Goal: Task Accomplishment & Management: Complete application form

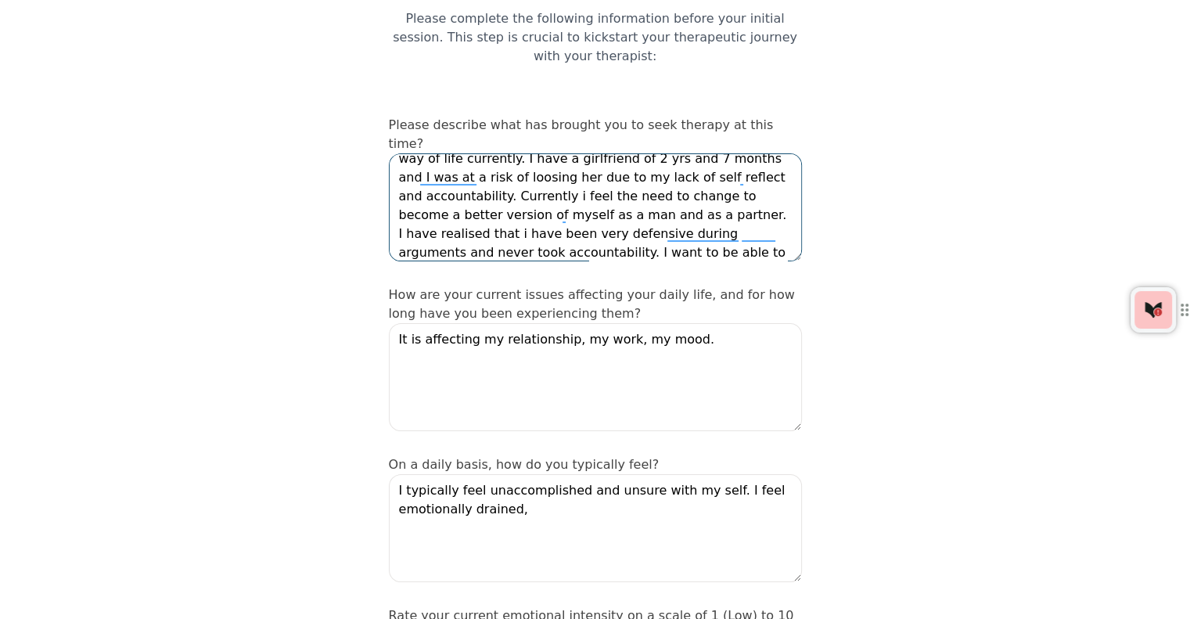
scroll to position [67, 0]
drag, startPoint x: 452, startPoint y: 222, endPoint x: 454, endPoint y: 210, distance: 11.8
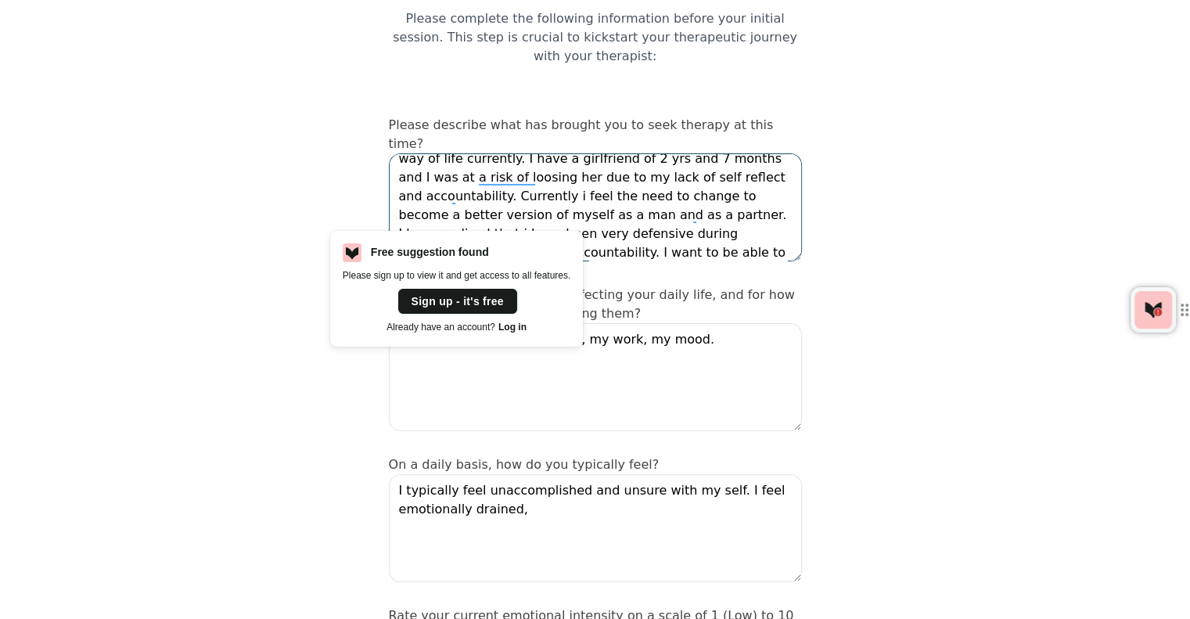
drag, startPoint x: 454, startPoint y: 210, endPoint x: 446, endPoint y: 213, distance: 8.2
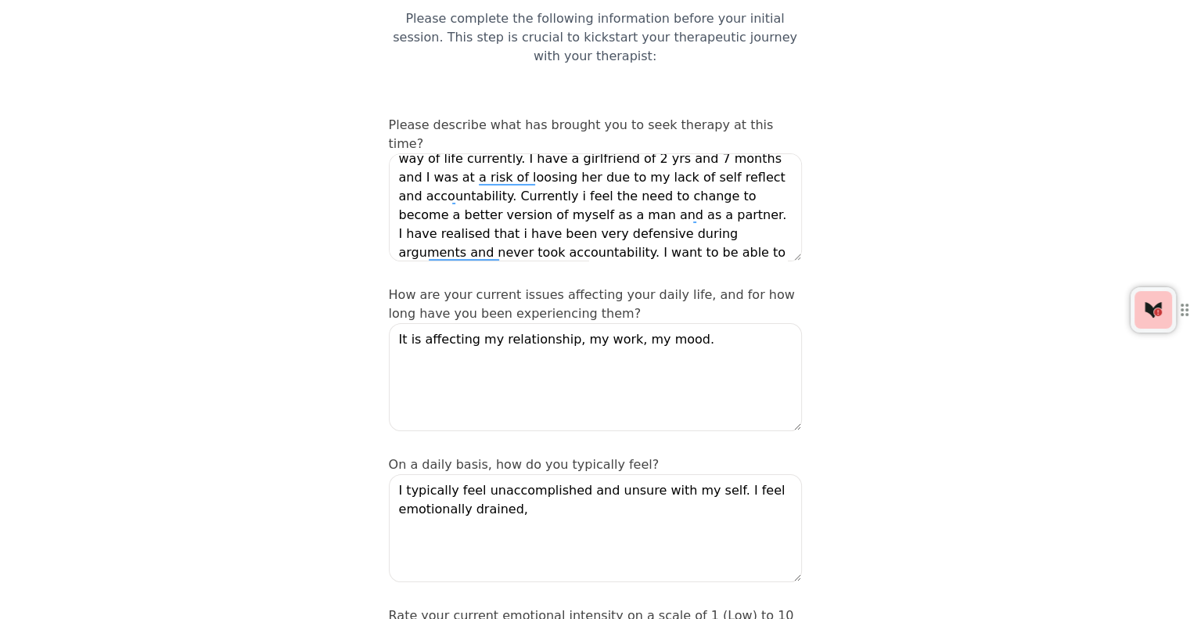
drag, startPoint x: 446, startPoint y: 213, endPoint x: 268, endPoint y: 229, distance: 179.1
click at [454, 158] on textarea "I find myself in a very difficult space mentally with my self, my relationship,…" at bounding box center [595, 207] width 413 height 108
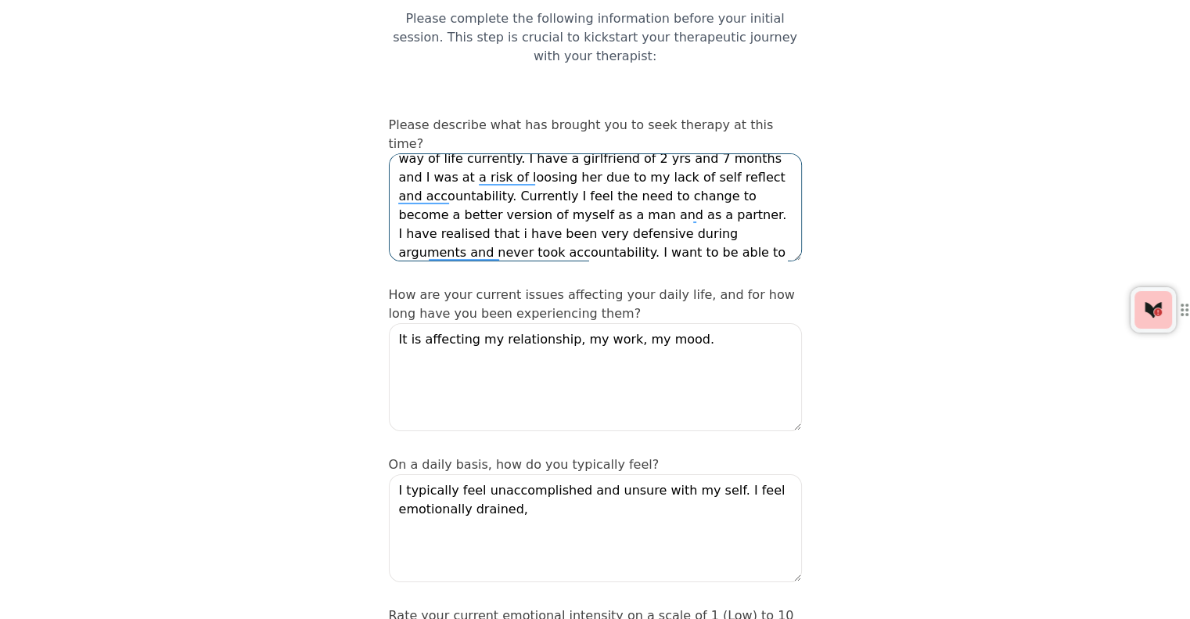
drag, startPoint x: 489, startPoint y: 144, endPoint x: 426, endPoint y: 153, distance: 63.9
click at [426, 153] on textarea "I find myself in a very difficult space mentally with my self, my relationship,…" at bounding box center [595, 207] width 413 height 108
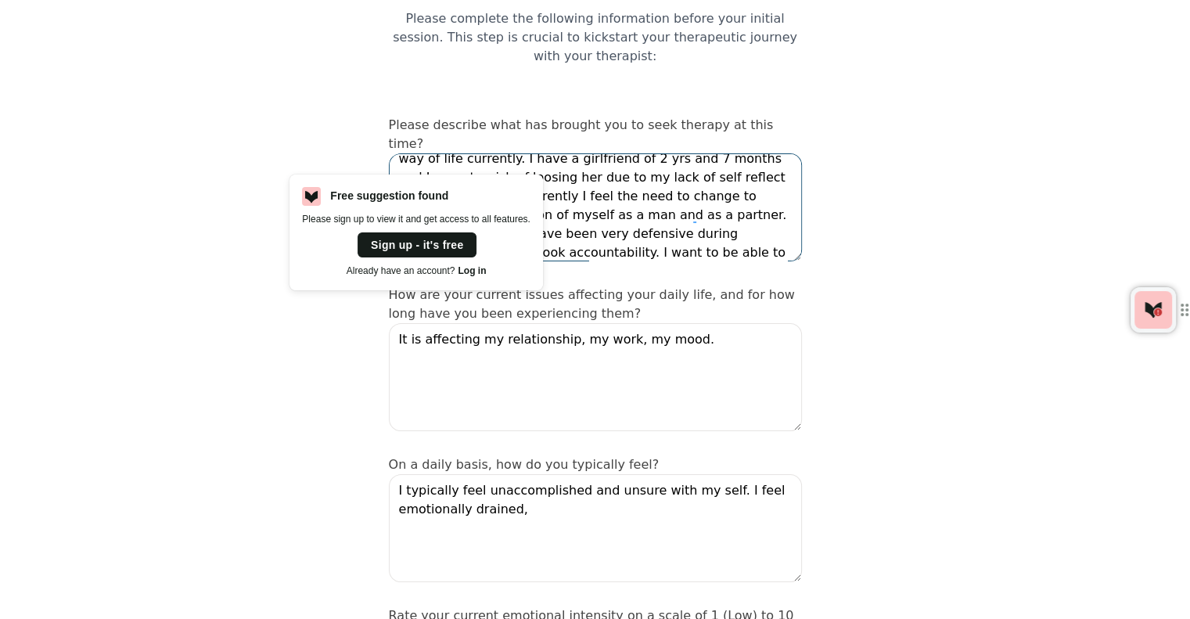
click at [416, 155] on textarea "I find myself in a very difficult space mentally with my self, my relationship,…" at bounding box center [595, 207] width 413 height 108
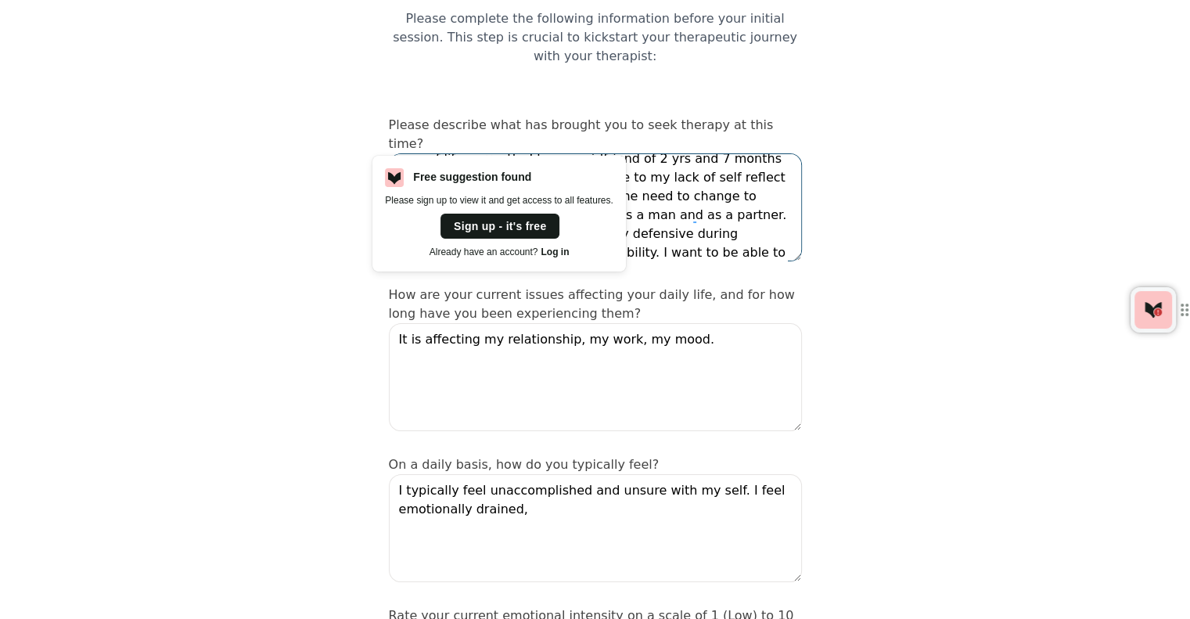
scroll to position [0, 0]
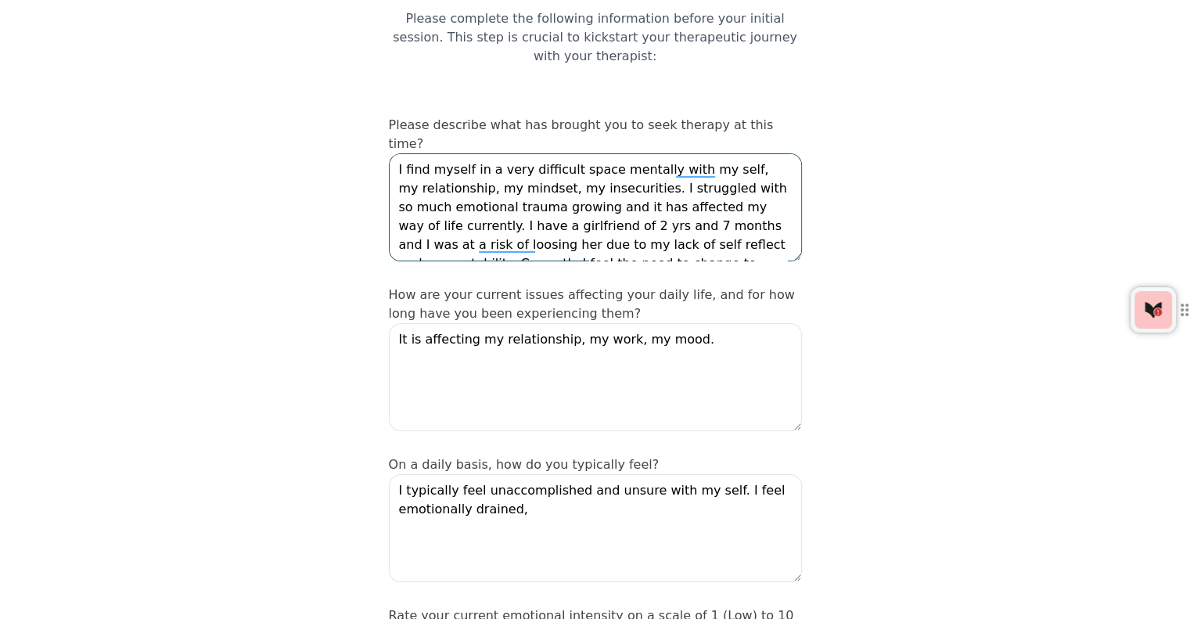
click at [698, 153] on textarea "I find myself in a very difficult space mentally with my self, my relationship,…" at bounding box center [595, 207] width 413 height 108
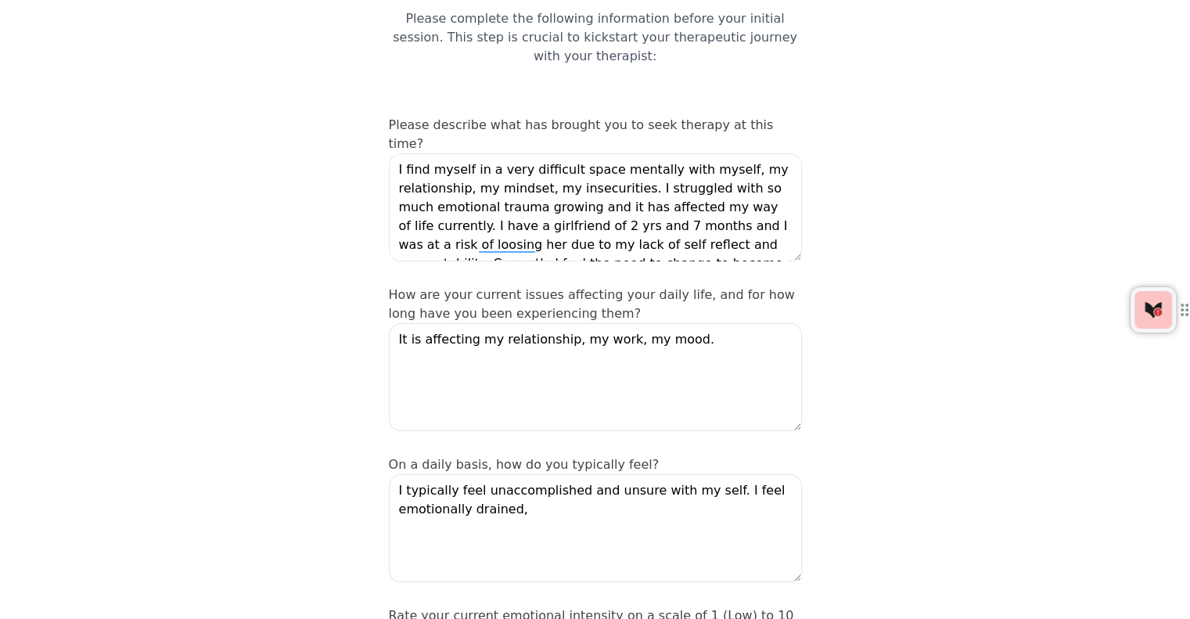
click at [642, 286] on div "How are your current issues affecting your daily life, and for how long have yo…" at bounding box center [595, 361] width 413 height 151
click at [1151, 300] on icon at bounding box center [1153, 309] width 19 height 19
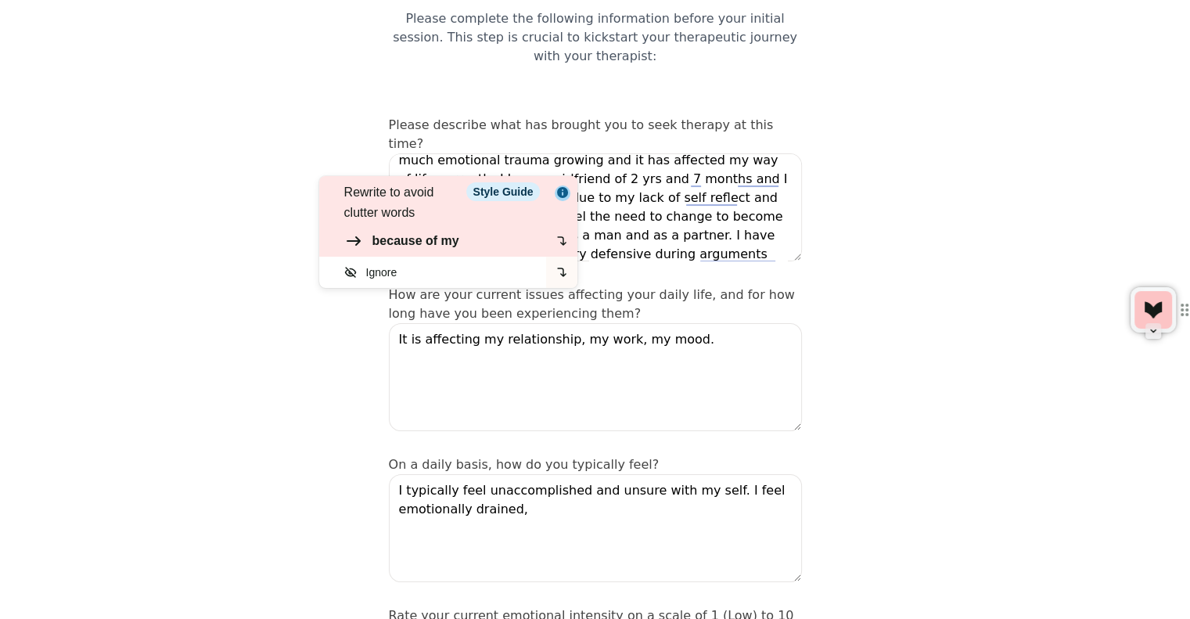
click at [425, 233] on div "because of my" at bounding box center [415, 241] width 87 height 19
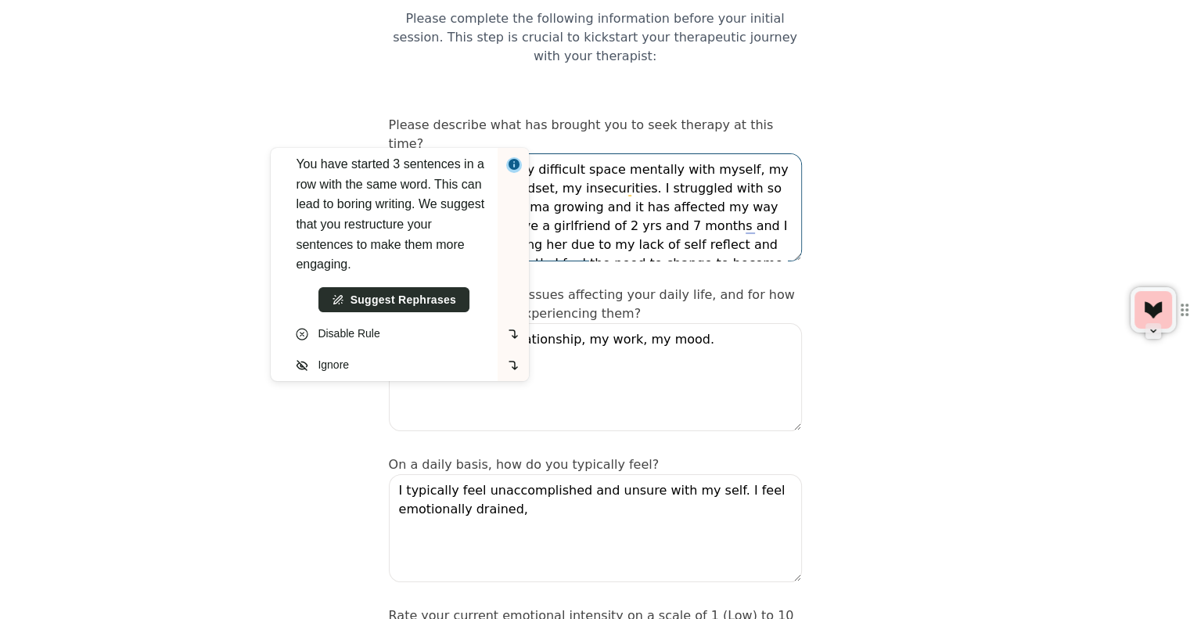
click at [426, 306] on div "Suggest Rephrases" at bounding box center [403, 300] width 106 height 16
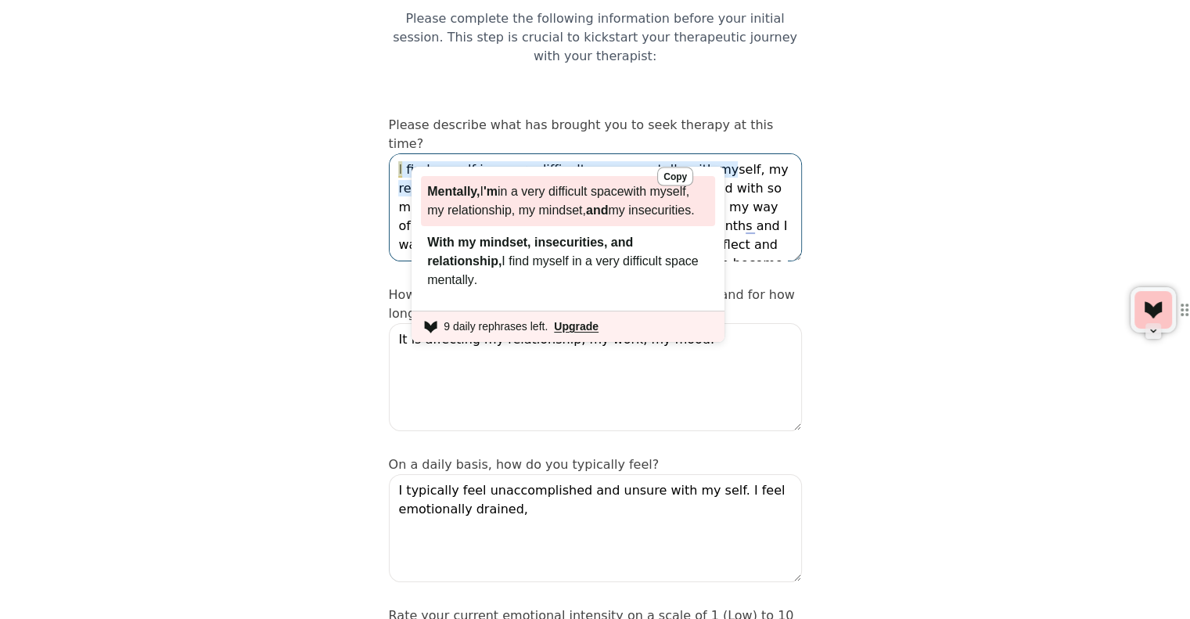
click at [548, 217] on span "with myself, my relationship, my mindset," at bounding box center [558, 201] width 262 height 32
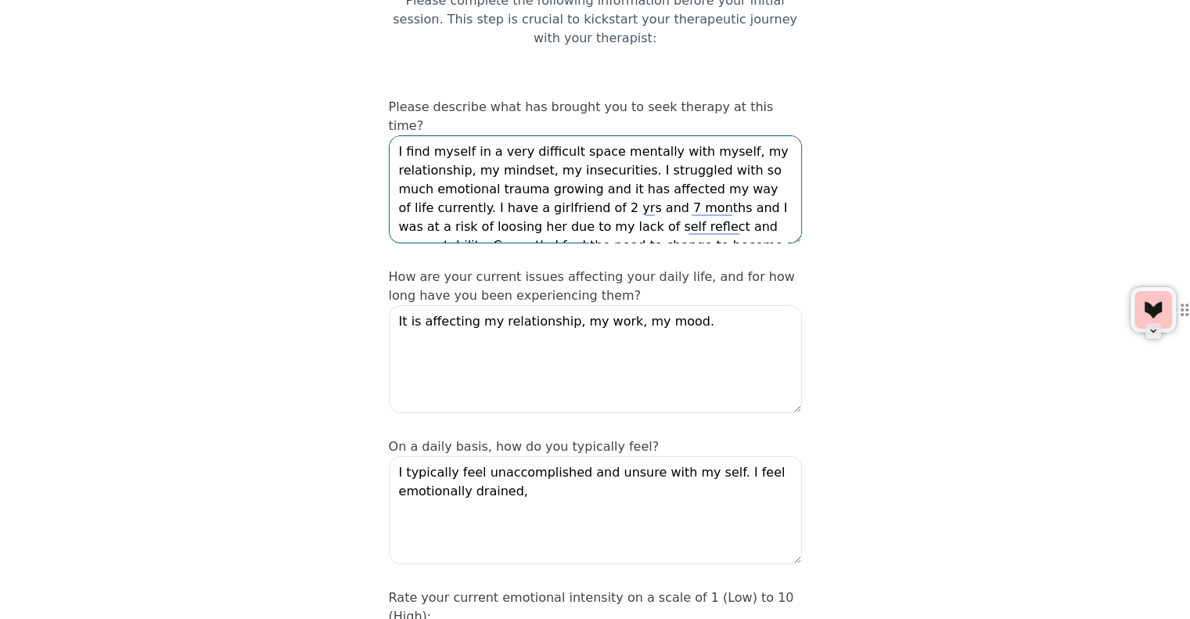
scroll to position [178, 0]
click at [482, 153] on textarea "Mentally, I'm in a very difficult space with myself, my relationship, my mindse…" at bounding box center [595, 189] width 413 height 108
click at [746, 147] on textarea "Mentally, I'm in a very difficult space with myself, my relationship, my mindse…" at bounding box center [595, 189] width 413 height 108
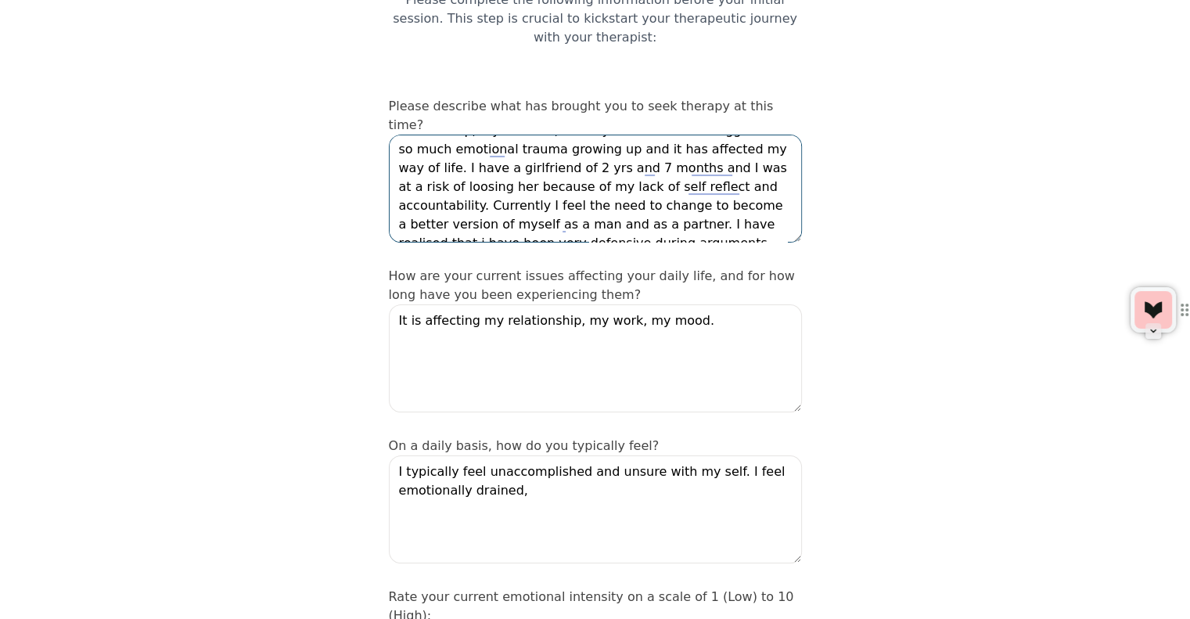
scroll to position [43, 0]
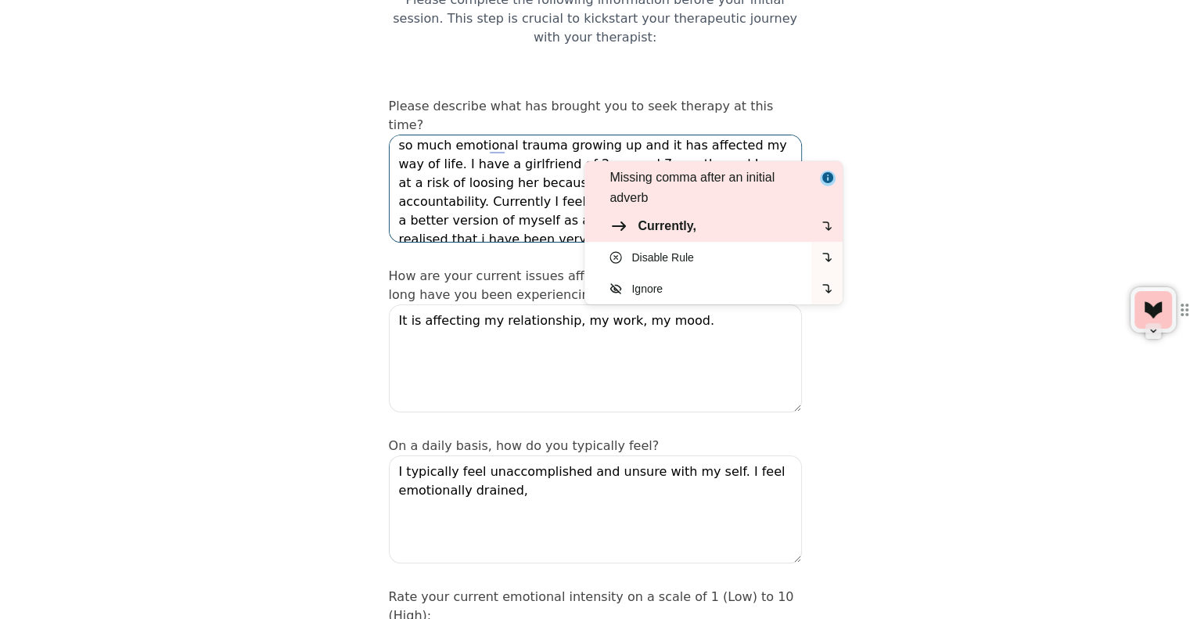
click at [683, 228] on div "Currently," at bounding box center [666, 226] width 58 height 19
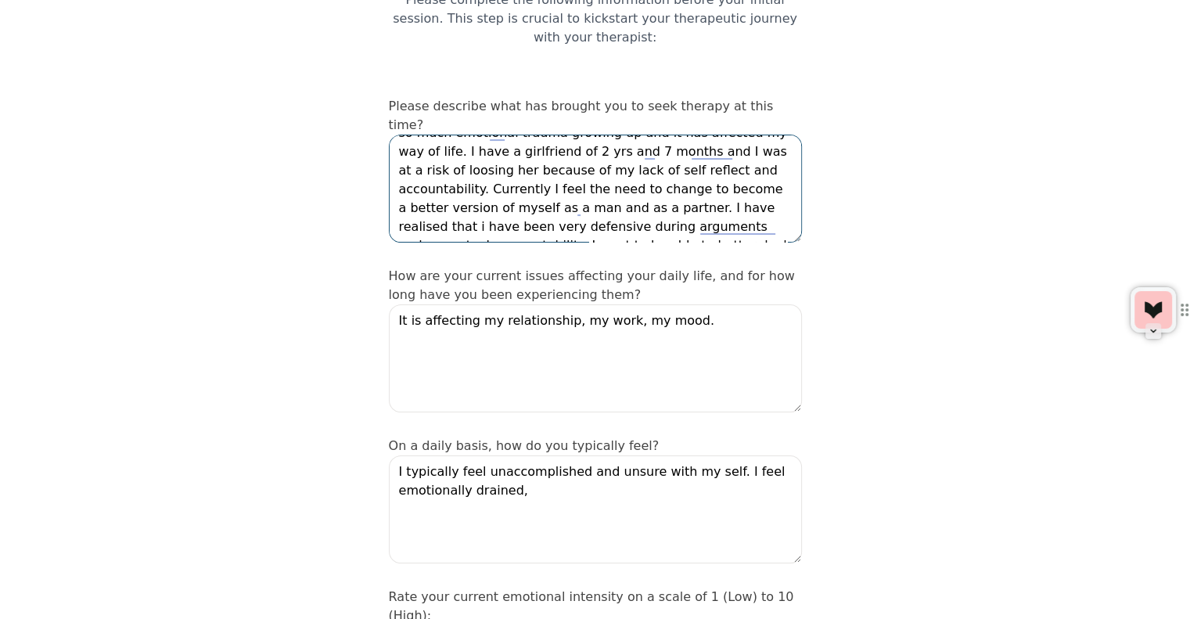
scroll to position [70, 0]
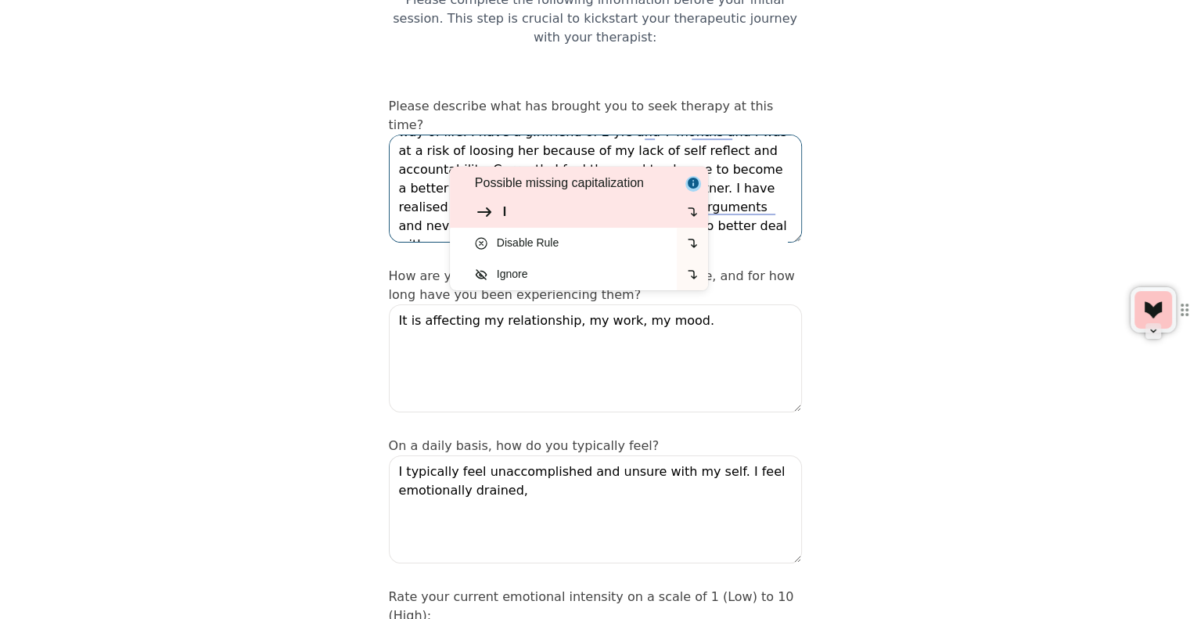
click at [538, 204] on div "I" at bounding box center [573, 212] width 196 height 19
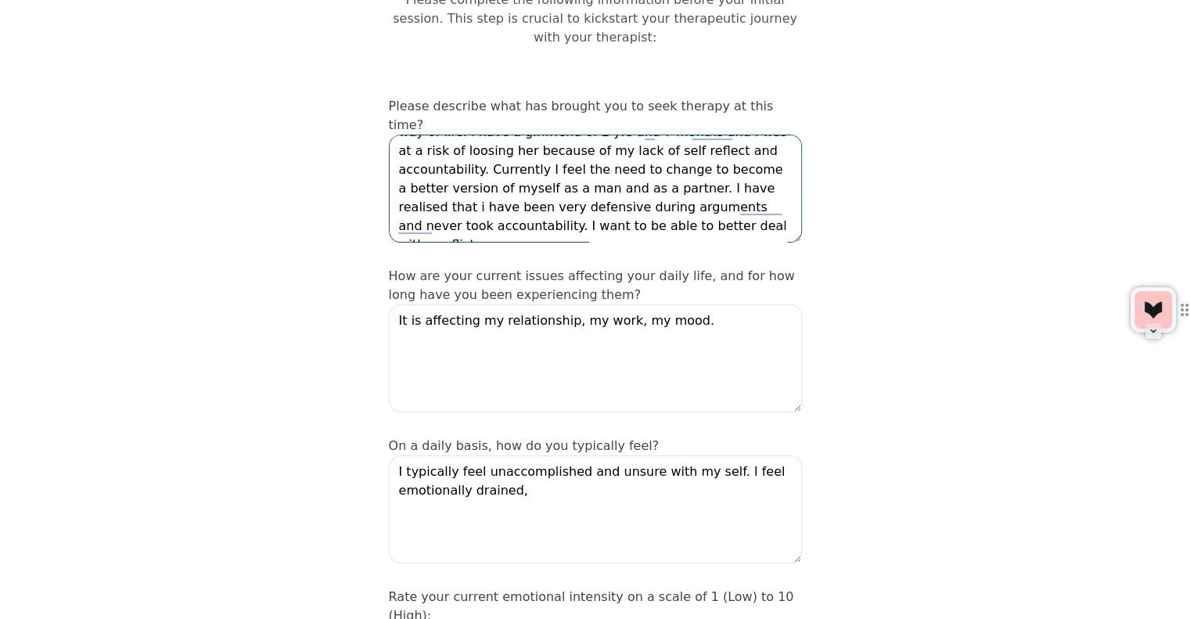
click at [765, 169] on textarea "Mentally, I'm in a very difficult space with myself, my relationship, my mindse…" at bounding box center [595, 189] width 413 height 108
click at [508, 196] on textarea "Mentally, I'm in a very difficult space with myself, my relationship, my mindse…" at bounding box center [595, 189] width 413 height 108
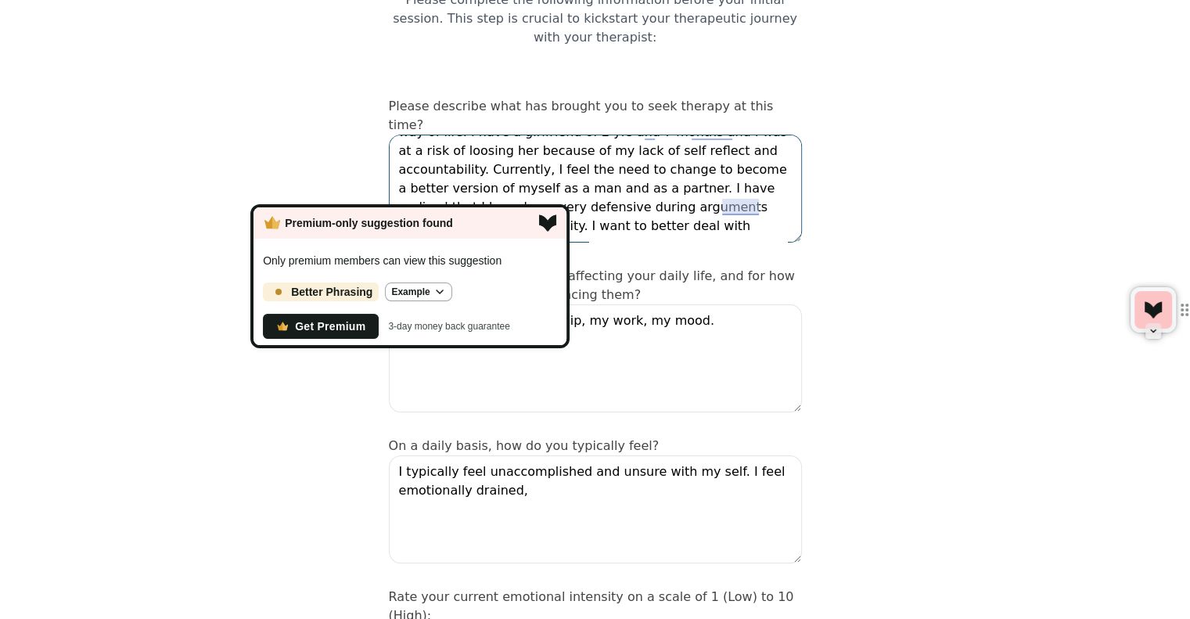
click at [415, 188] on textarea "Mentally, I'm in a very difficult space with myself, my relationship, my mindse…" at bounding box center [595, 189] width 413 height 108
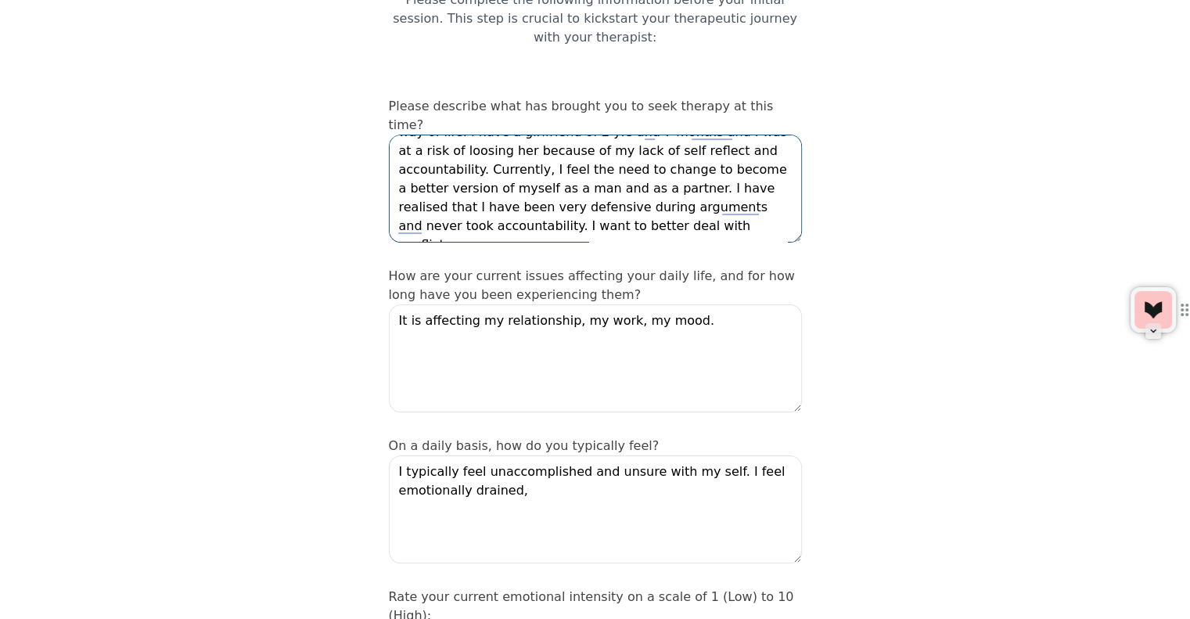
click at [497, 197] on textarea "Mentally, I'm in a very difficult space with myself, my relationship, my mindse…" at bounding box center [595, 189] width 413 height 108
click at [528, 176] on textarea "Mentally, I'm in a very difficult space with myself, my relationship, my mindse…" at bounding box center [595, 189] width 413 height 108
click at [497, 174] on textarea "Mentally, I'm in a very difficult space with myself, my relationship, my mindse…" at bounding box center [595, 189] width 413 height 108
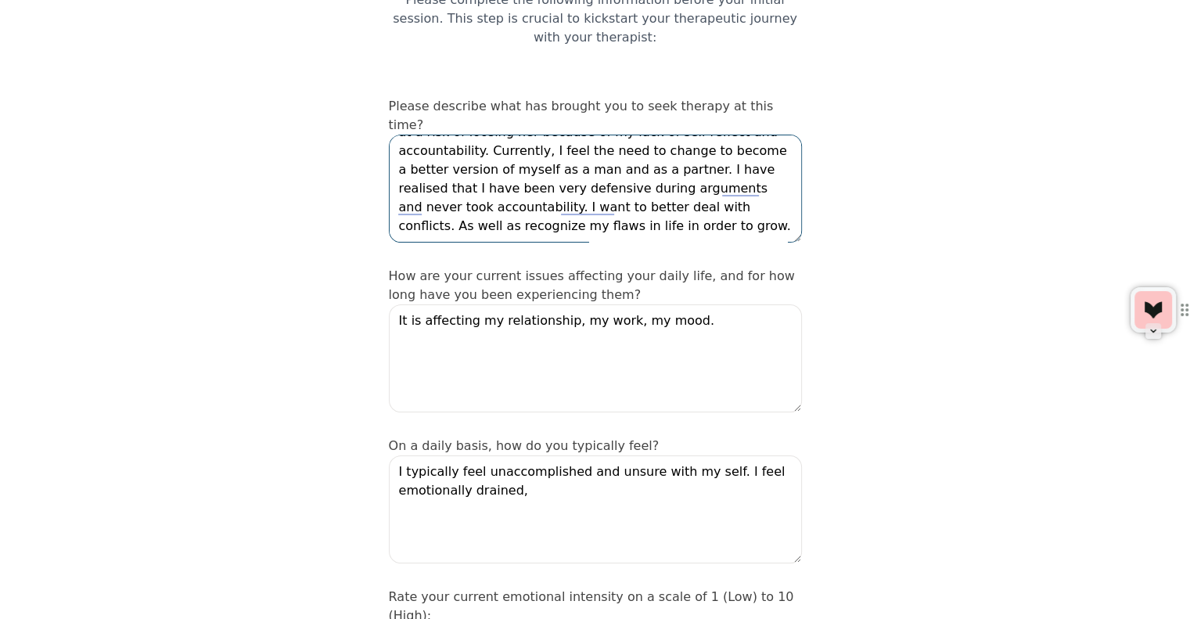
click at [507, 174] on textarea "Mentally, I'm in a very difficult space with myself, my relationship, my mindse…" at bounding box center [595, 189] width 413 height 108
click at [513, 180] on textarea "Mentally, I'm in a very difficult space with myself, my relationship, my mindse…" at bounding box center [595, 189] width 413 height 108
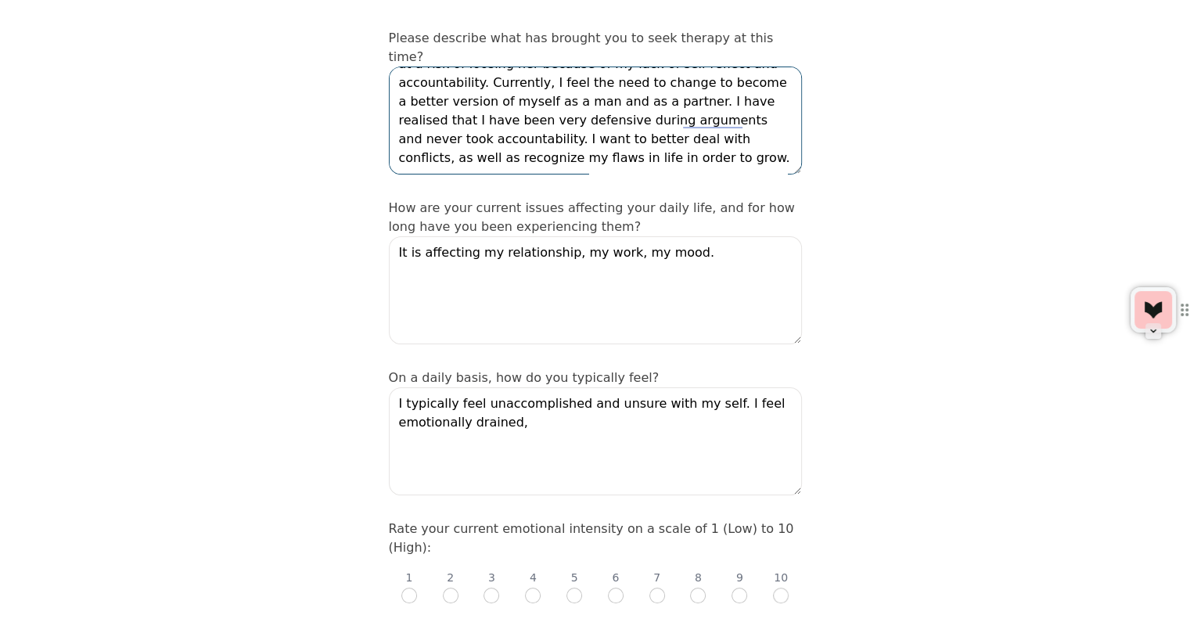
scroll to position [250, 0]
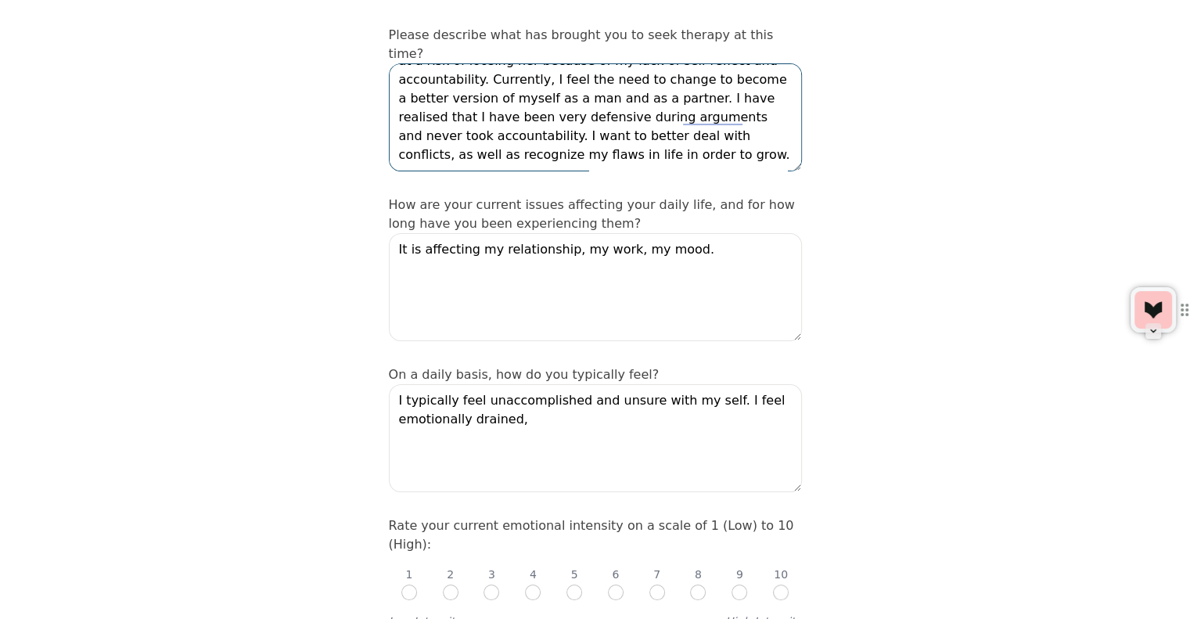
type textarea "Mentally, I'm in a very difficult space with myself, my relationship, my mindse…"
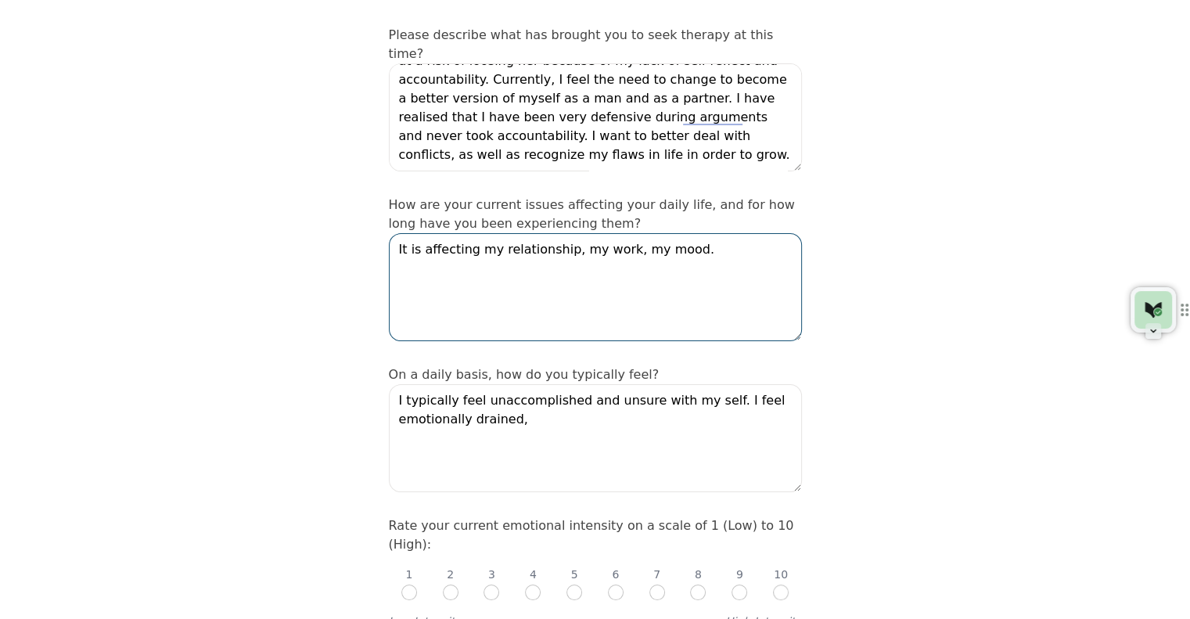
click at [675, 233] on textarea "It is affecting my relationship, my work, my mood." at bounding box center [595, 287] width 413 height 108
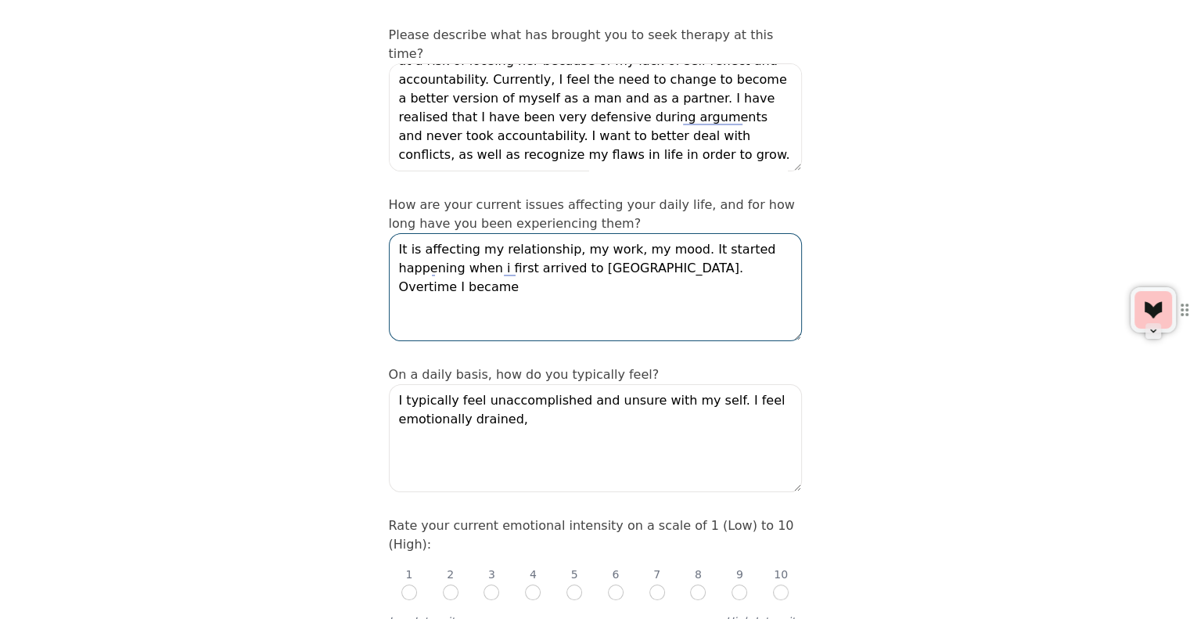
click at [705, 233] on textarea "It is affecting my relationship, my work, my mood. It started happening when i …" at bounding box center [595, 287] width 413 height 108
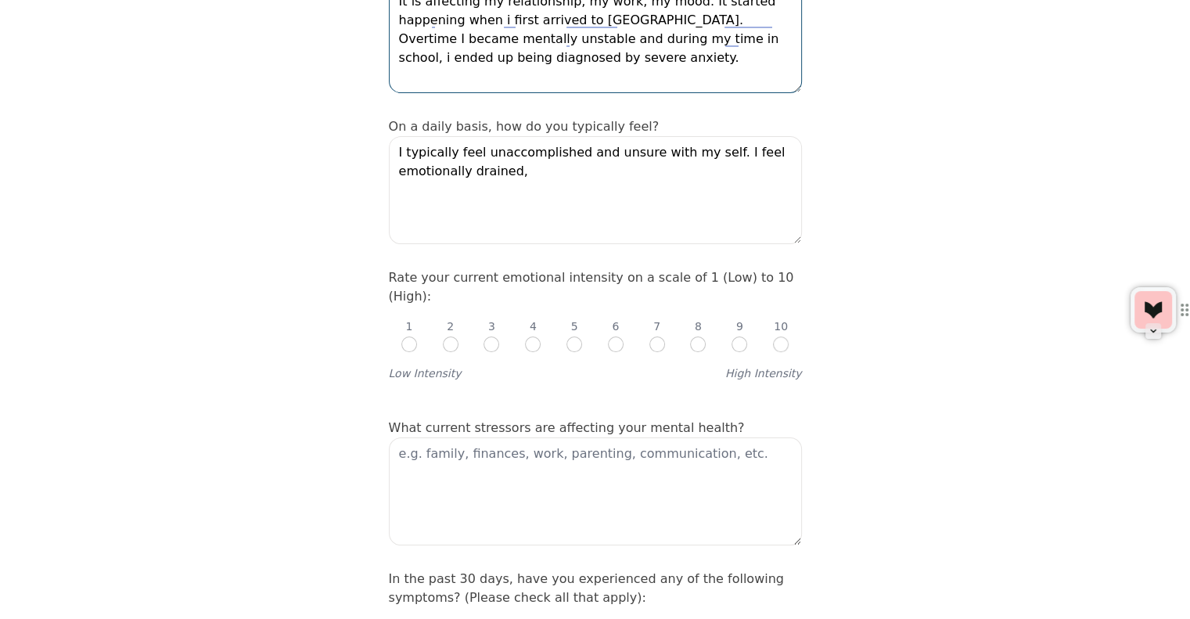
scroll to position [497, 0]
type textarea "It is affecting my relationship, my work, my mood. It started happening when i …"
click at [535, 336] on input "radio" at bounding box center [533, 344] width 16 height 16
radio input "true"
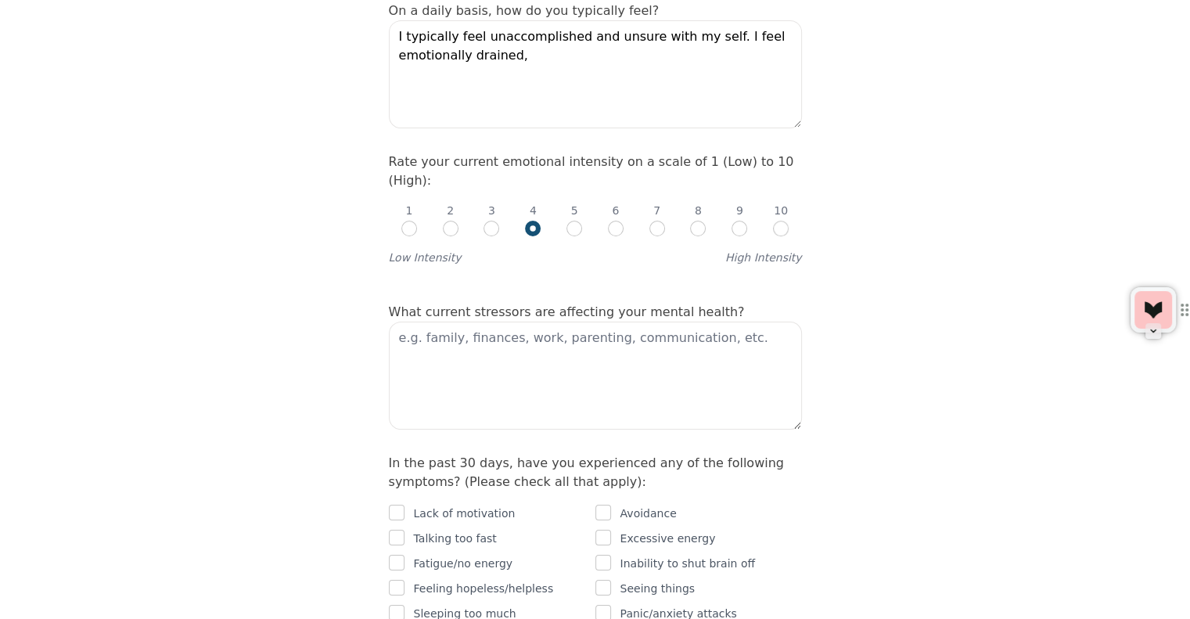
scroll to position [622, 0]
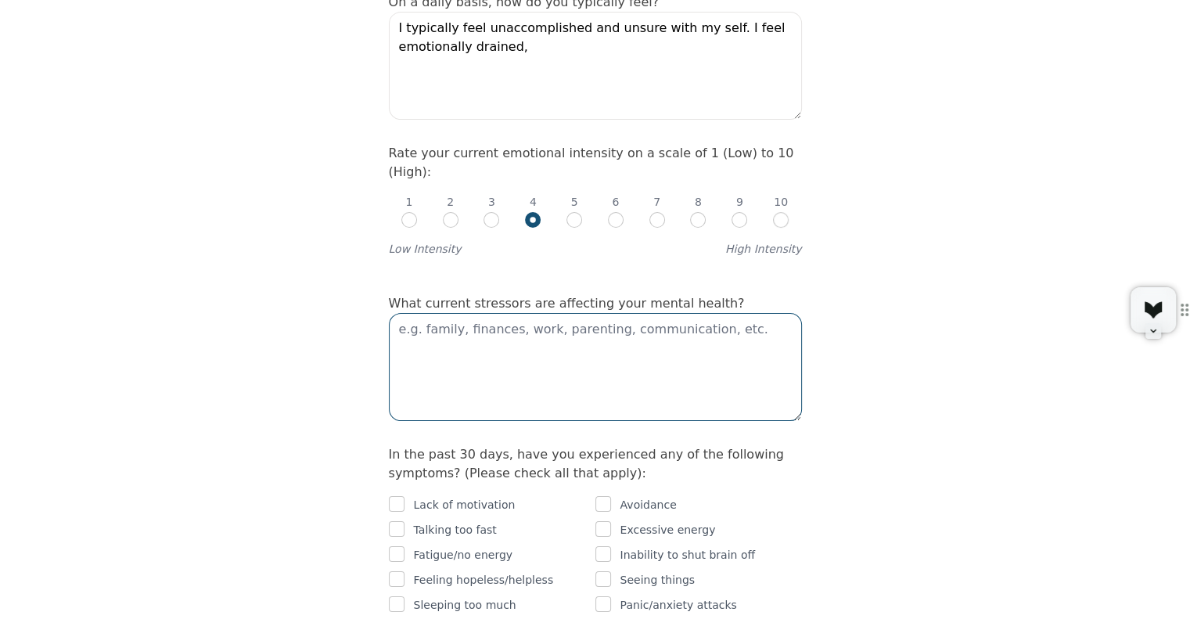
click at [491, 313] on textarea at bounding box center [595, 367] width 413 height 108
click at [491, 313] on textarea "C" at bounding box center [595, 367] width 413 height 108
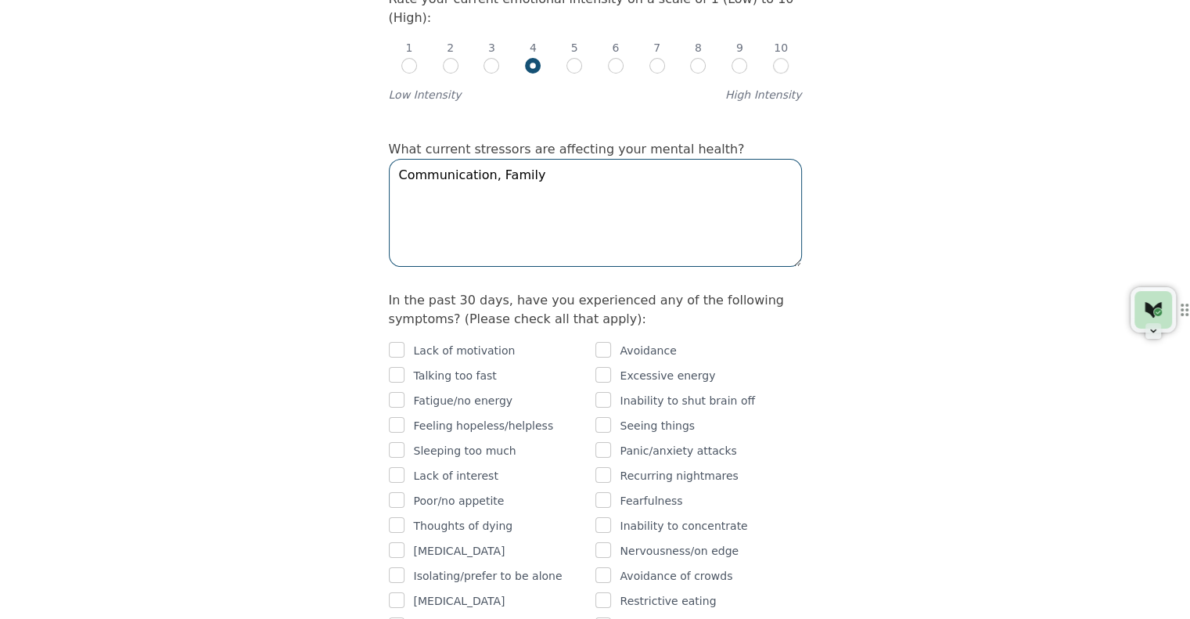
scroll to position [781, 0]
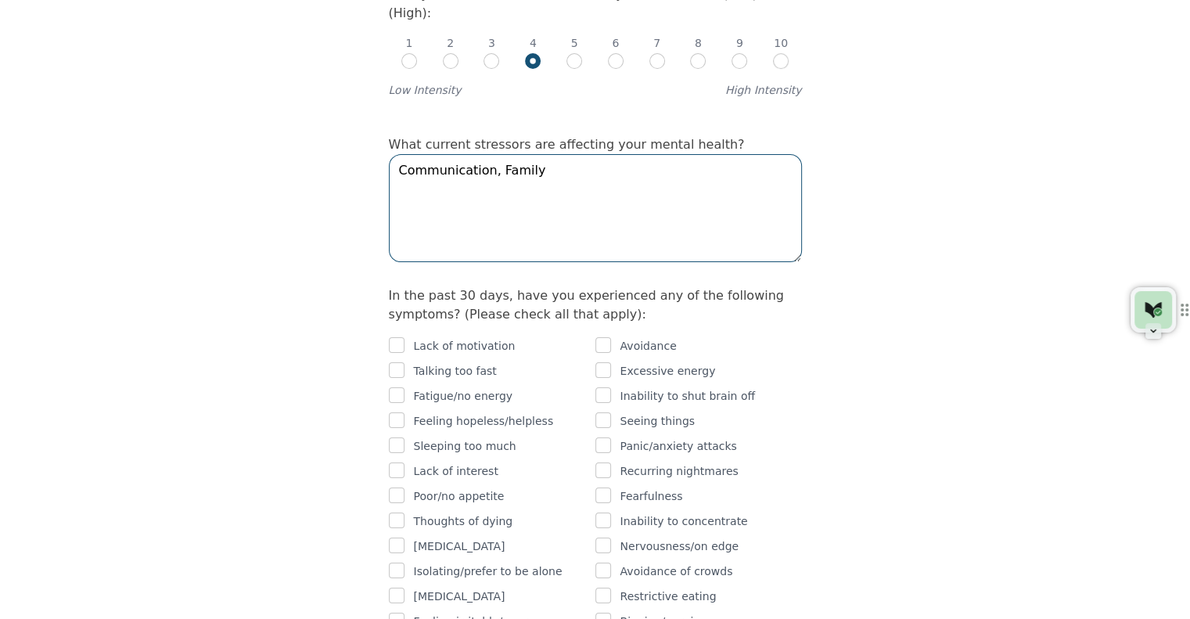
type textarea "Communication, Family"
click at [397, 337] on input "checkbox" at bounding box center [397, 345] width 16 height 16
checkbox input "true"
click at [604, 337] on input "checkbox" at bounding box center [603, 345] width 16 height 16
checkbox input "true"
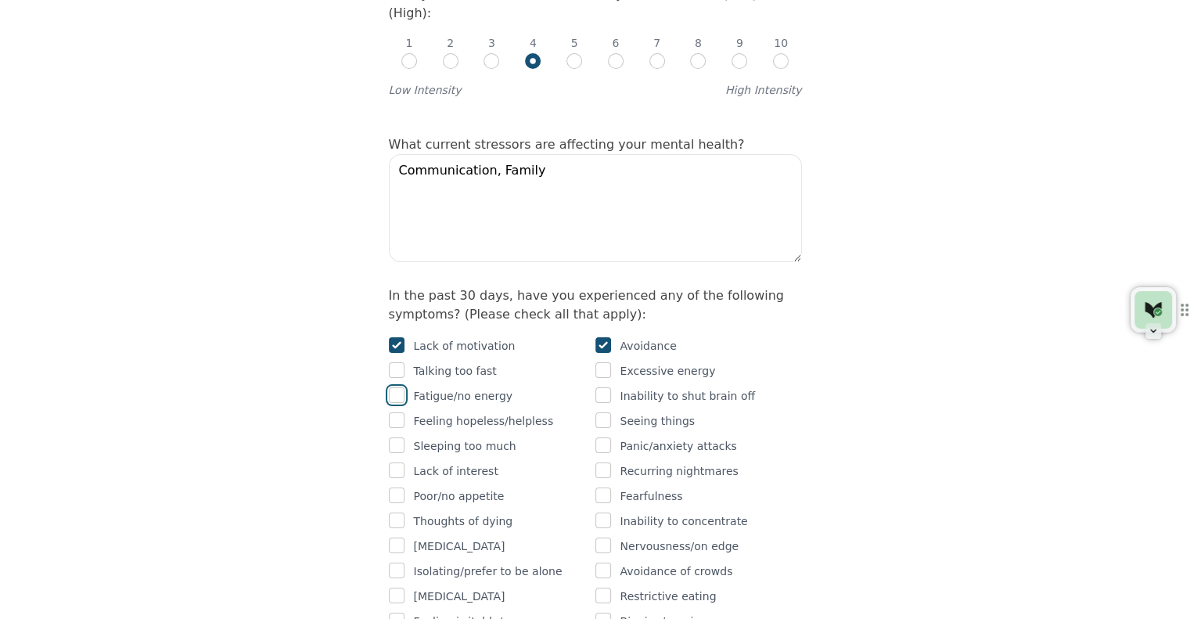
click at [397, 387] on input "checkbox" at bounding box center [397, 395] width 16 height 16
checkbox input "true"
click at [401, 412] on input "checkbox" at bounding box center [397, 420] width 16 height 16
checkbox input "true"
click at [394, 487] on input "checkbox" at bounding box center [397, 495] width 16 height 16
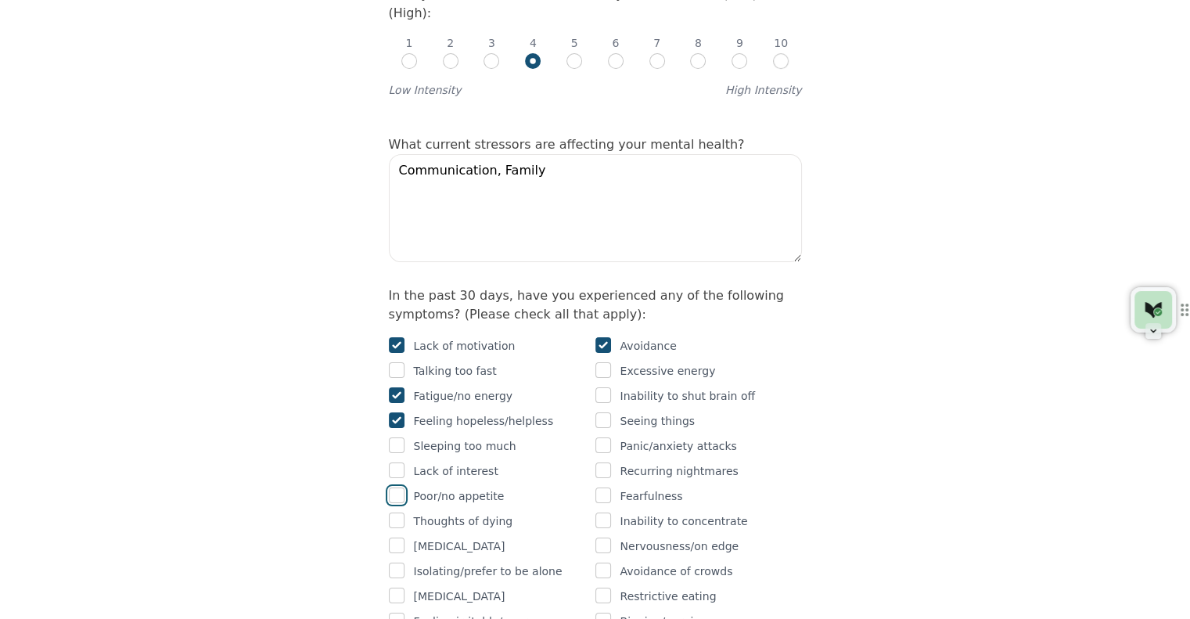
checkbox input "true"
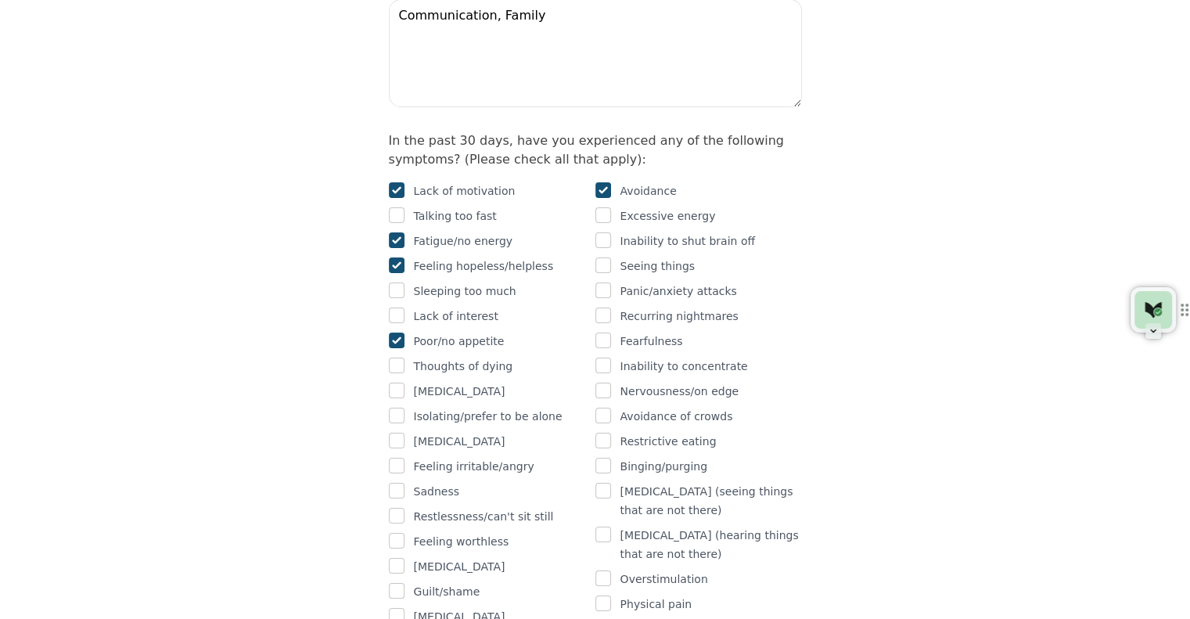
scroll to position [939, 0]
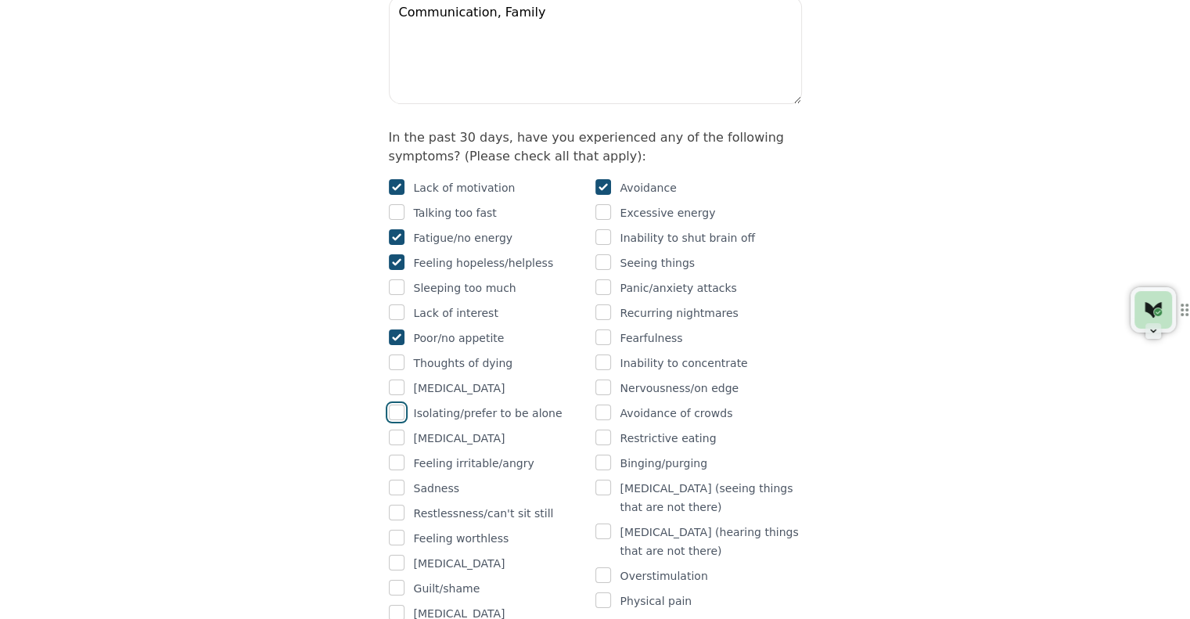
click at [394, 404] on input "checkbox" at bounding box center [397, 412] width 16 height 16
checkbox input "true"
click at [404, 429] on div "Poor memory" at bounding box center [492, 438] width 207 height 19
click at [396, 429] on input "checkbox" at bounding box center [397, 437] width 16 height 16
checkbox input "true"
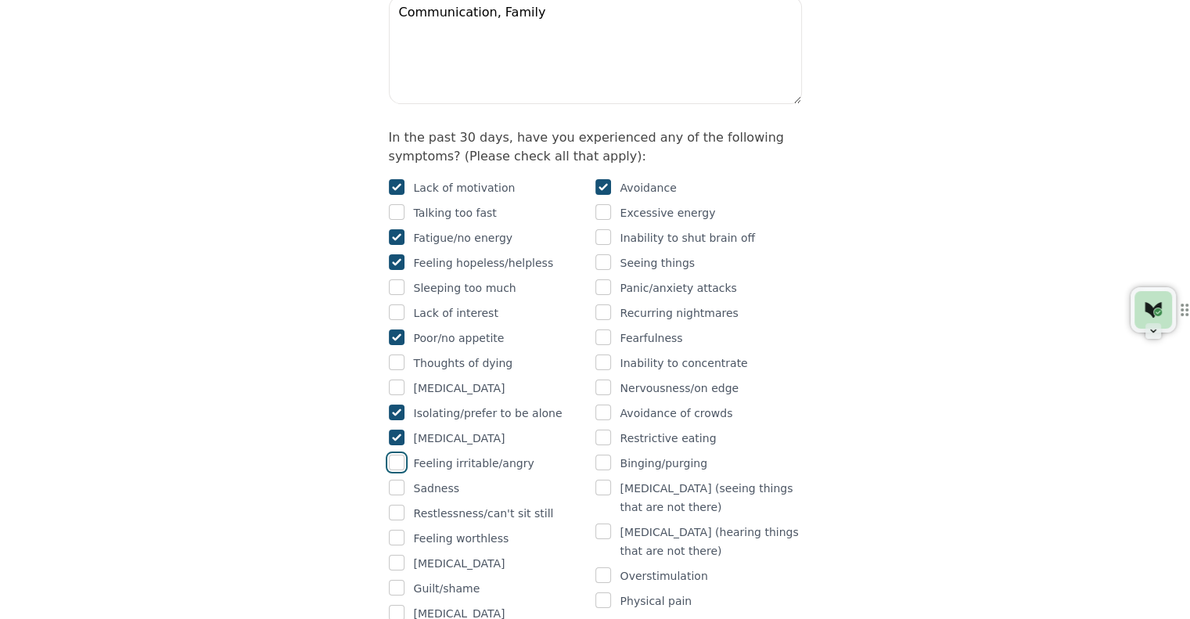
click at [403, 454] on input "checkbox" at bounding box center [397, 462] width 16 height 16
checkbox input "true"
click at [399, 479] on div at bounding box center [397, 488] width 16 height 19
click at [397, 479] on input "checkbox" at bounding box center [397, 487] width 16 height 16
checkbox input "true"
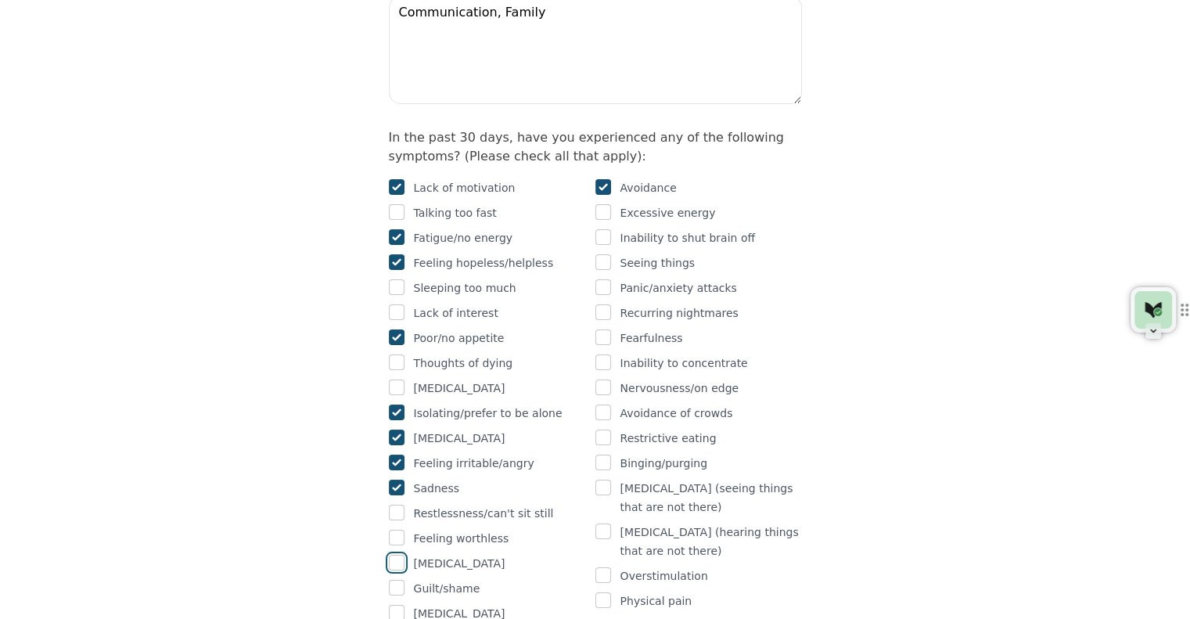
click at [394, 555] on input "checkbox" at bounding box center [397, 563] width 16 height 16
checkbox input "true"
click at [404, 580] on input "checkbox" at bounding box center [397, 588] width 16 height 16
checkbox input "true"
click at [397, 605] on input "checkbox" at bounding box center [397, 613] width 16 height 16
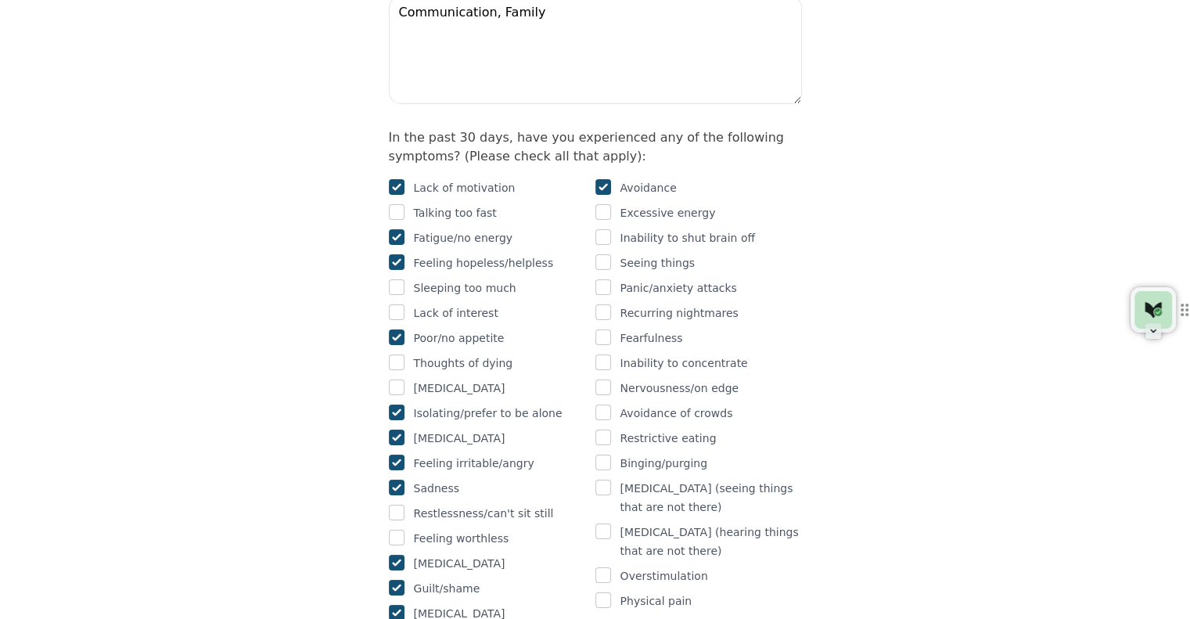
checkbox input "true"
click at [613, 278] on div "Panic/anxiety attacks" at bounding box center [698, 287] width 207 height 19
click at [604, 279] on input "checkbox" at bounding box center [603, 287] width 16 height 16
checkbox input "false"
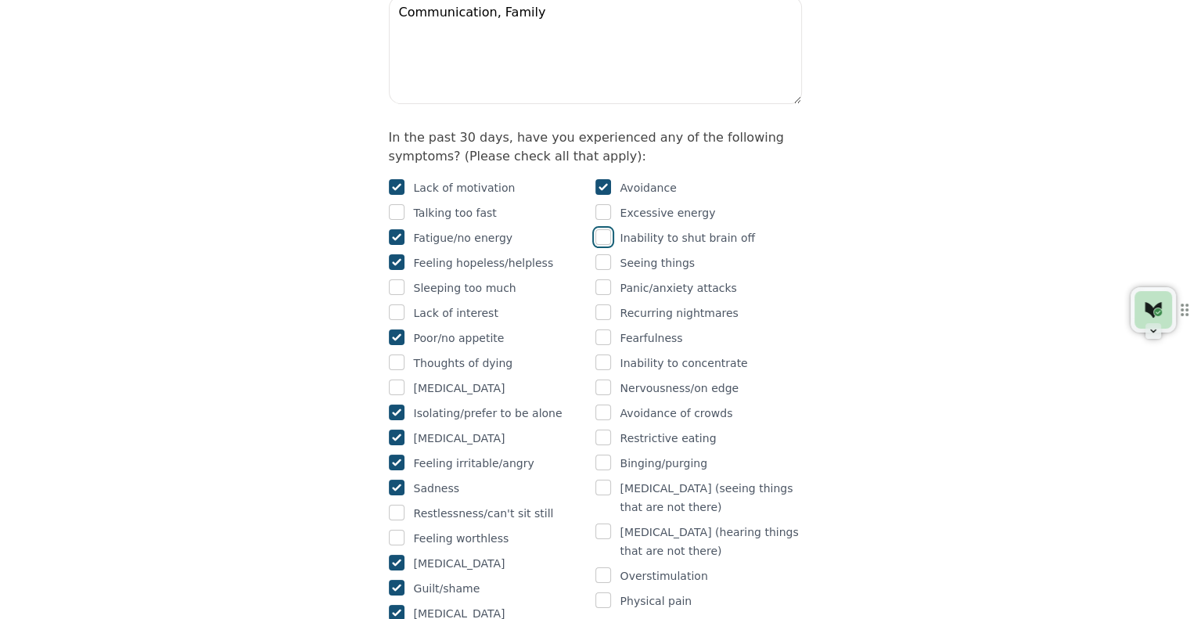
click at [606, 229] on input "checkbox" at bounding box center [603, 237] width 16 height 16
checkbox input "true"
click at [607, 329] on input "checkbox" at bounding box center [603, 337] width 16 height 16
checkbox input "true"
click at [606, 354] on input "checkbox" at bounding box center [603, 362] width 16 height 16
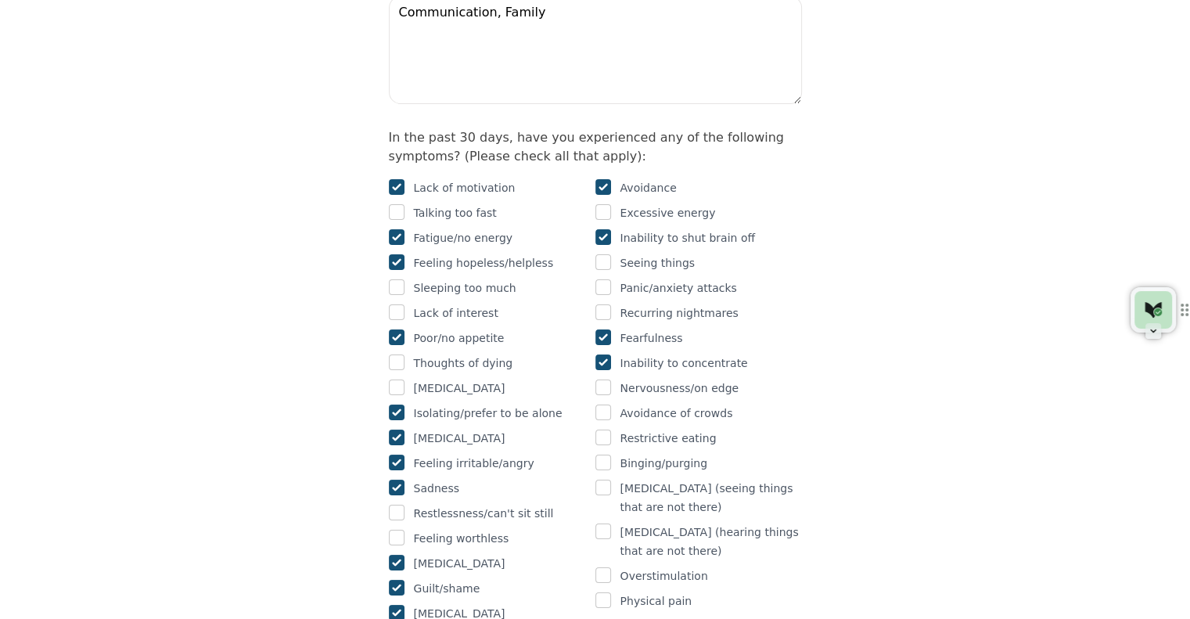
checkbox input "true"
click at [604, 379] on input "checkbox" at bounding box center [603, 387] width 16 height 16
checkbox input "true"
click at [608, 404] on input "checkbox" at bounding box center [603, 412] width 16 height 16
checkbox input "true"
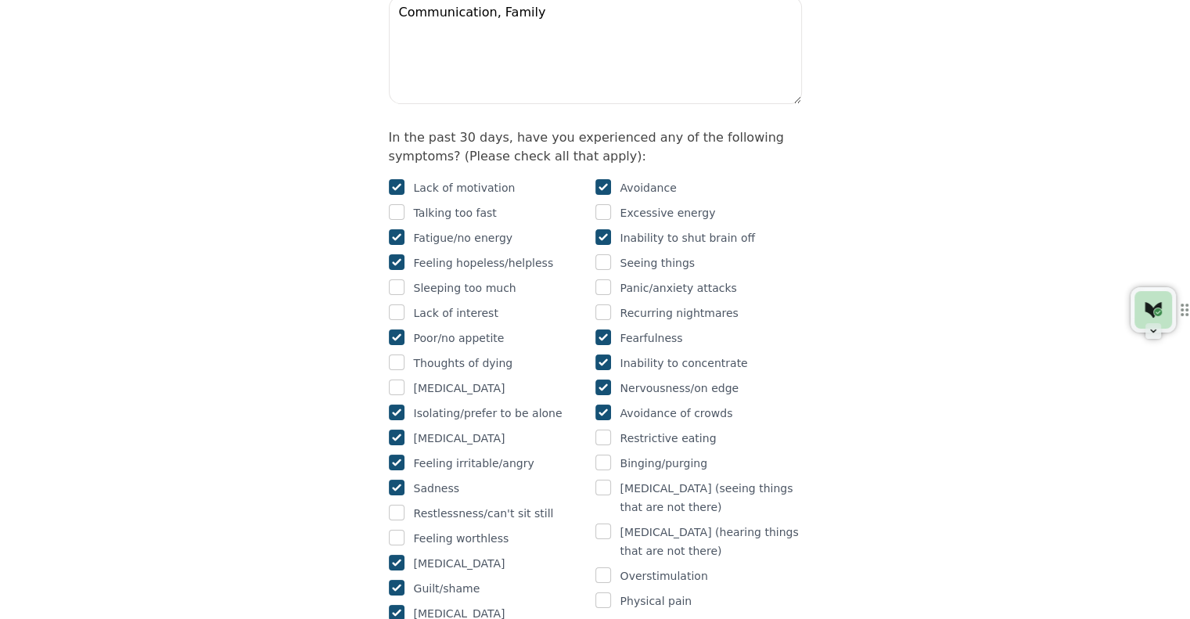
click at [610, 429] on div "Restrictive eating" at bounding box center [698, 438] width 207 height 19
click at [610, 429] on input "checkbox" at bounding box center [603, 437] width 16 height 16
checkbox input "true"
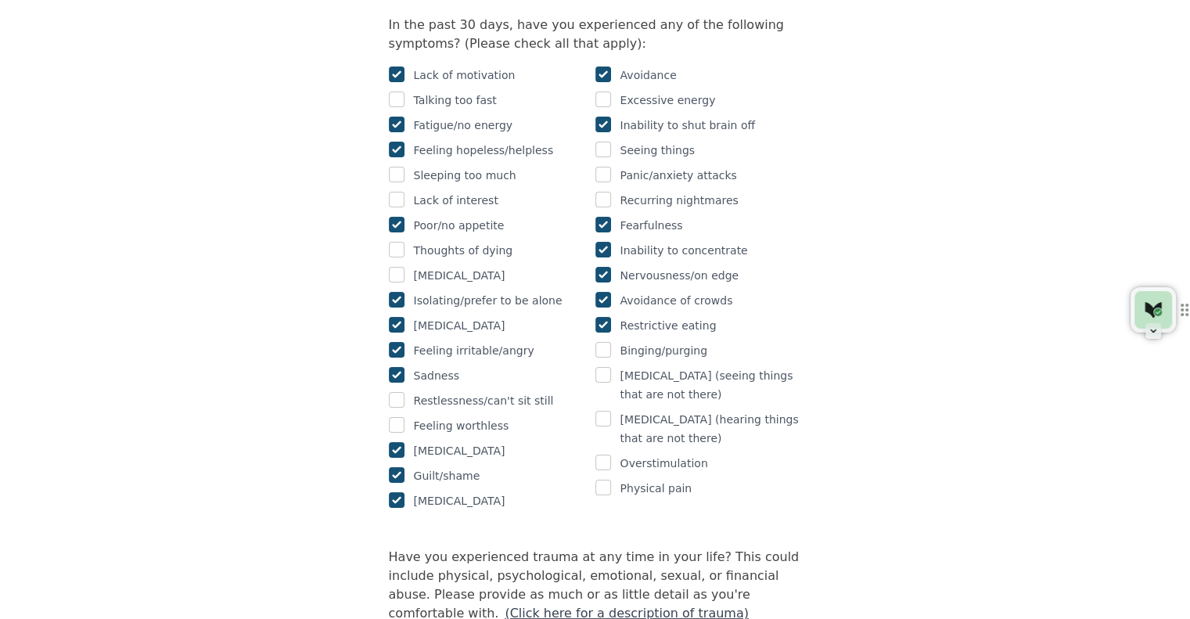
scroll to position [1053, 0]
click at [603, 478] on input "checkbox" at bounding box center [603, 486] width 16 height 16
checkbox input "true"
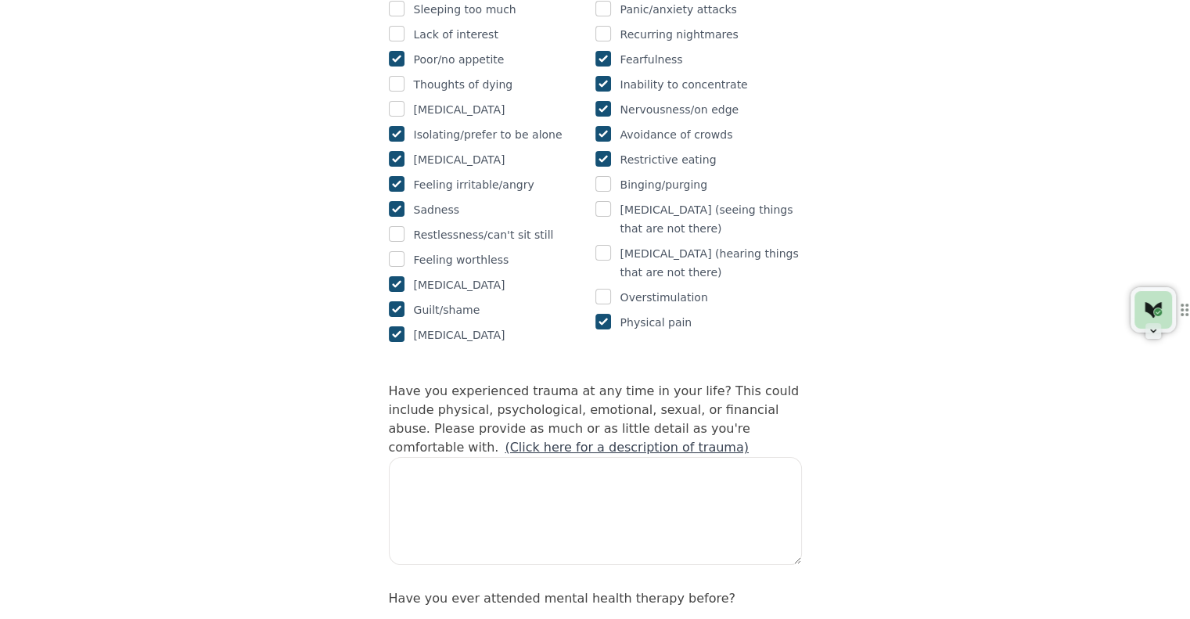
scroll to position [1219, 0]
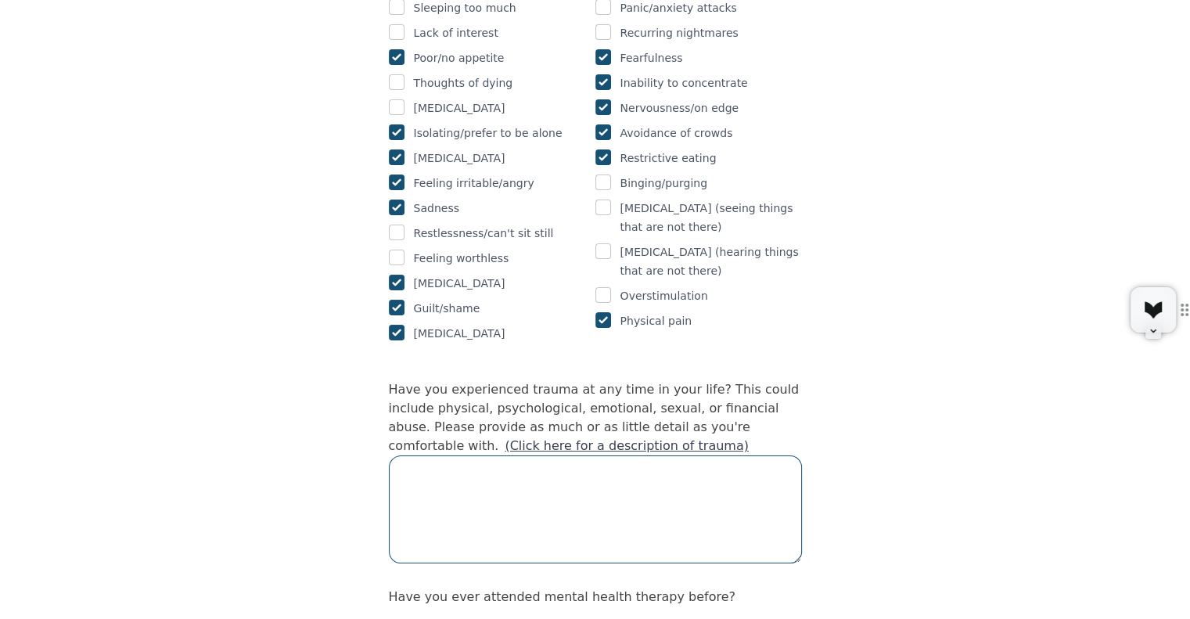
click at [603, 455] on textarea at bounding box center [595, 509] width 413 height 108
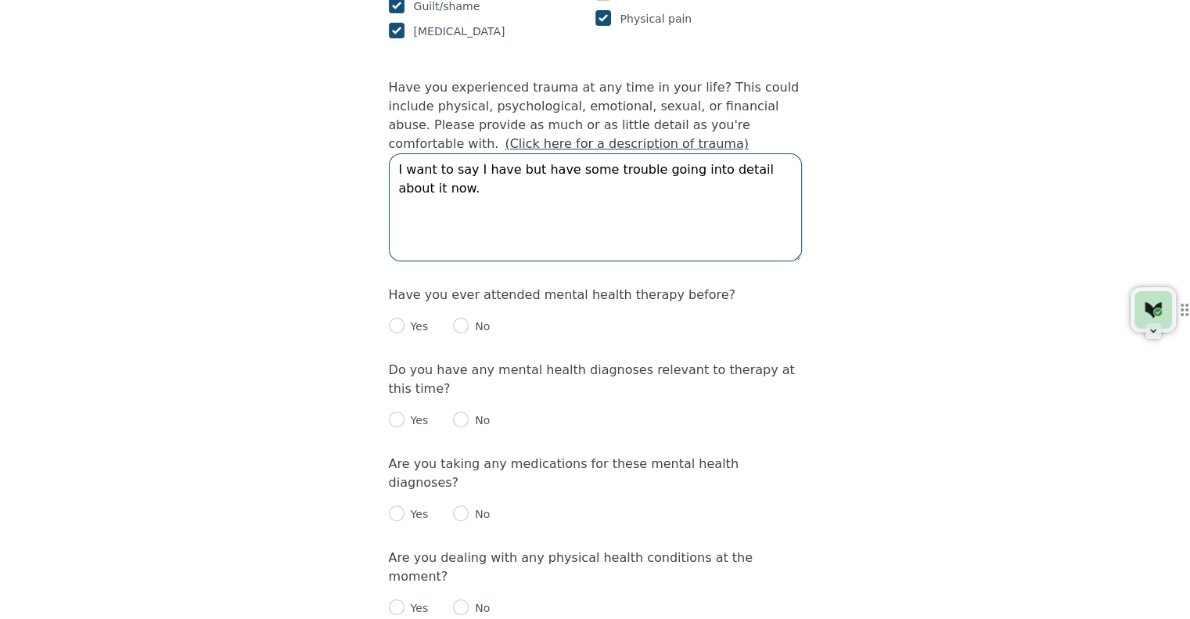
scroll to position [1522, 0]
type textarea "I want to say I have but have some trouble going into detail about it now."
click at [449, 303] on div "Yes No" at bounding box center [595, 318] width 413 height 31
click at [453, 316] on input "radio" at bounding box center [461, 324] width 16 height 16
radio input "true"
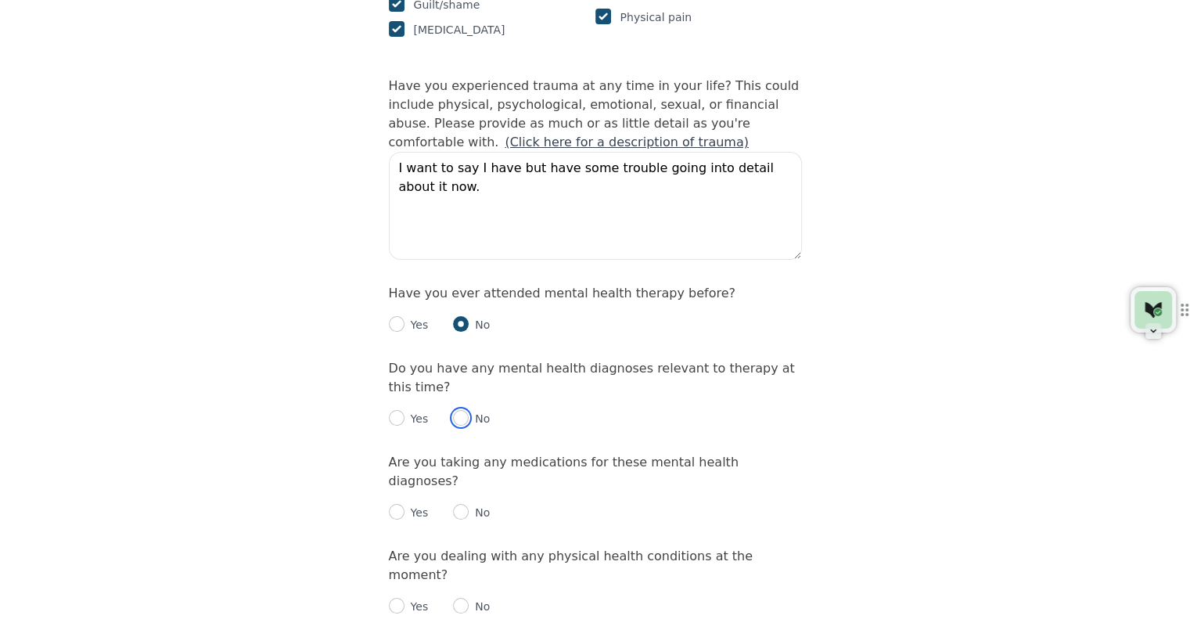
click at [465, 410] on input "radio" at bounding box center [461, 418] width 16 height 16
radio input "true"
click at [453, 504] on input "radio" at bounding box center [461, 512] width 16 height 16
radio input "true"
click at [393, 598] on input "radio" at bounding box center [397, 606] width 16 height 16
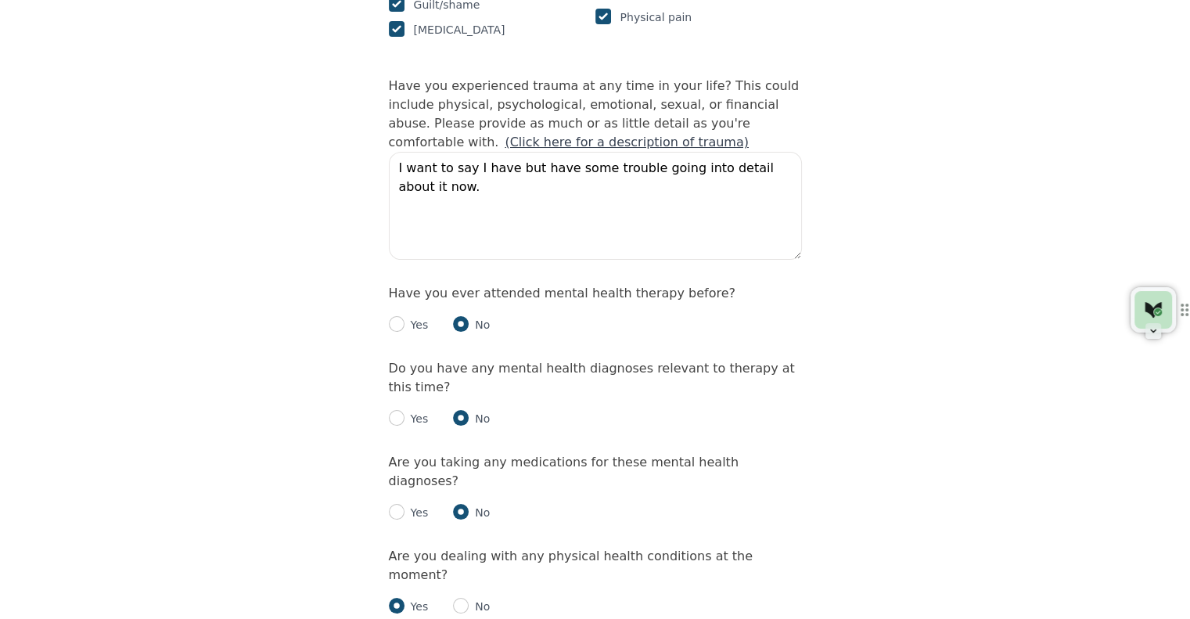
radio input "true"
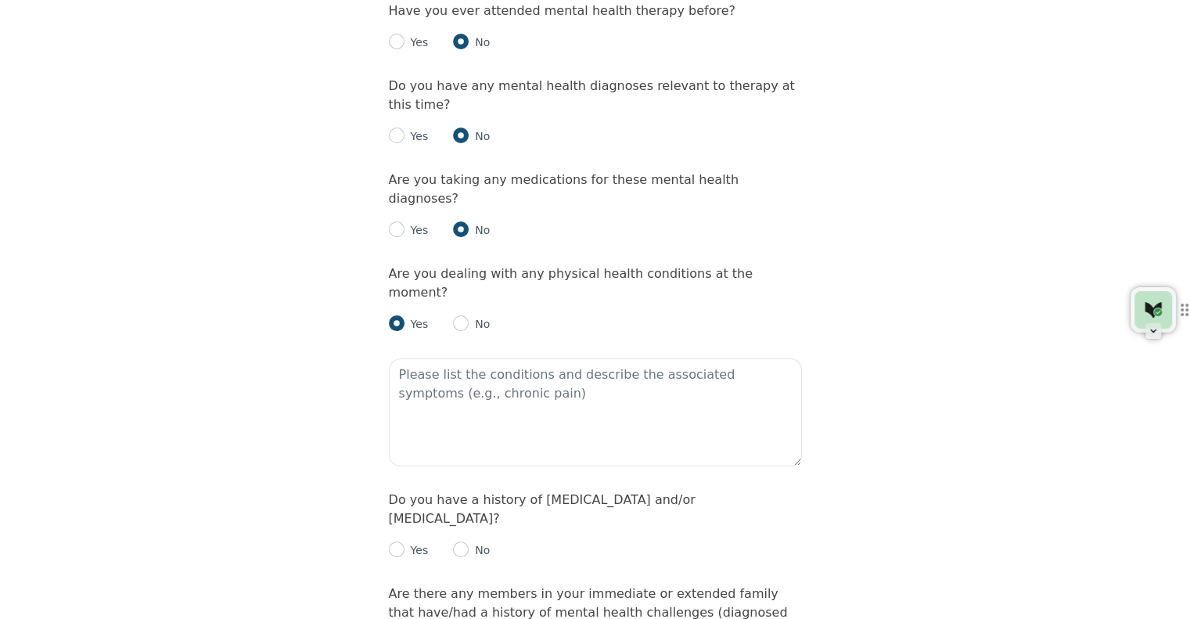
scroll to position [1807, 0]
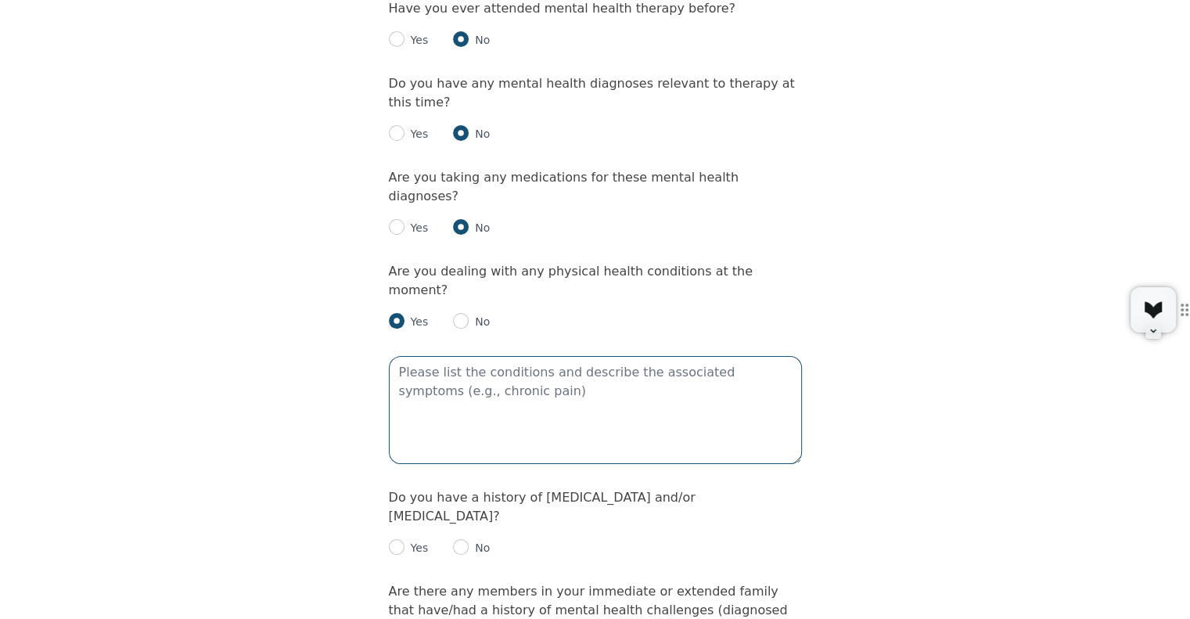
click at [472, 356] on textarea at bounding box center [595, 410] width 413 height 108
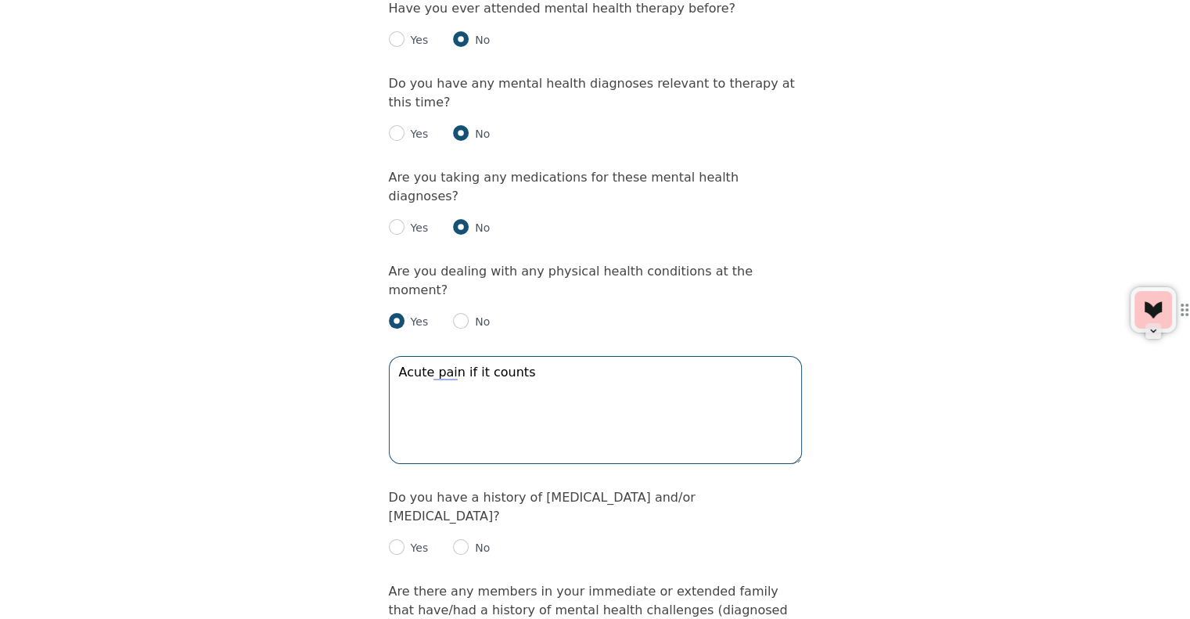
type textarea "Acute pain if it counts"
click at [460, 539] on input "radio" at bounding box center [461, 547] width 16 height 16
radio input "true"
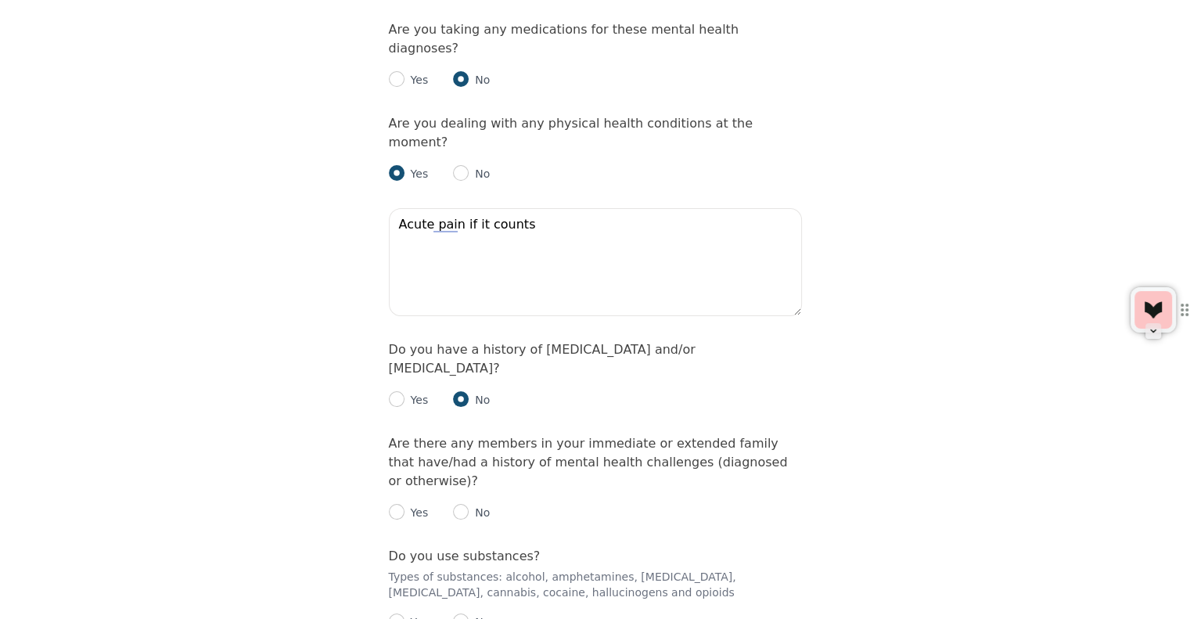
scroll to position [1956, 0]
click at [469, 504] on p "No" at bounding box center [479, 512] width 21 height 16
click at [463, 503] on input "radio" at bounding box center [461, 511] width 16 height 16
radio input "true"
click at [461, 612] on input "radio" at bounding box center [461, 620] width 16 height 16
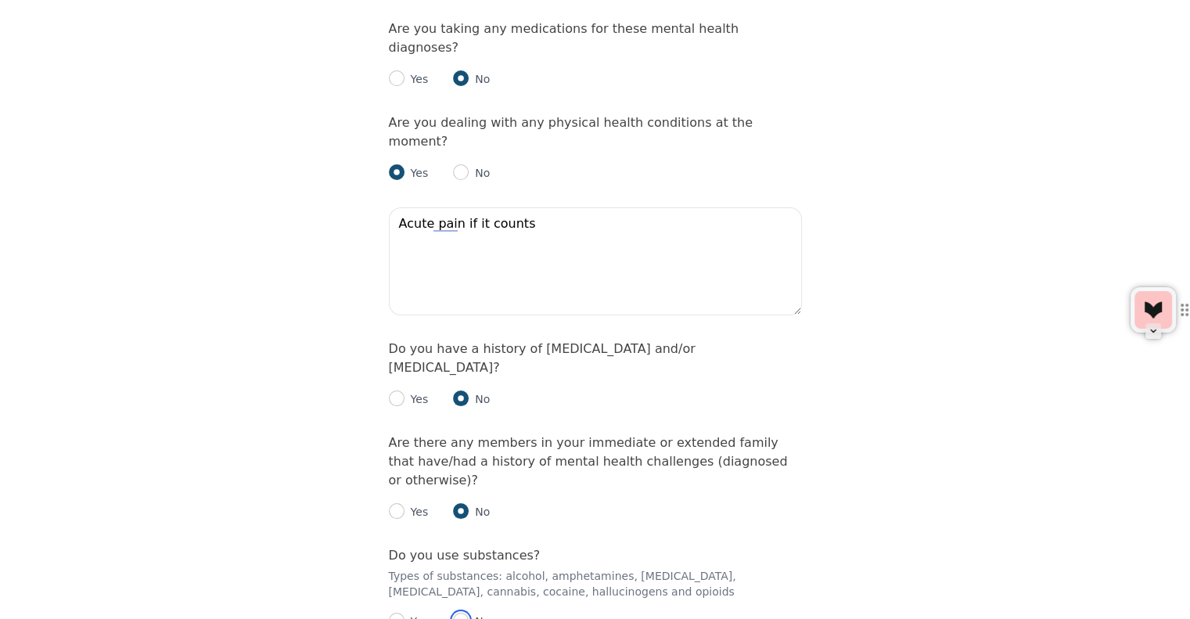
radio input "true"
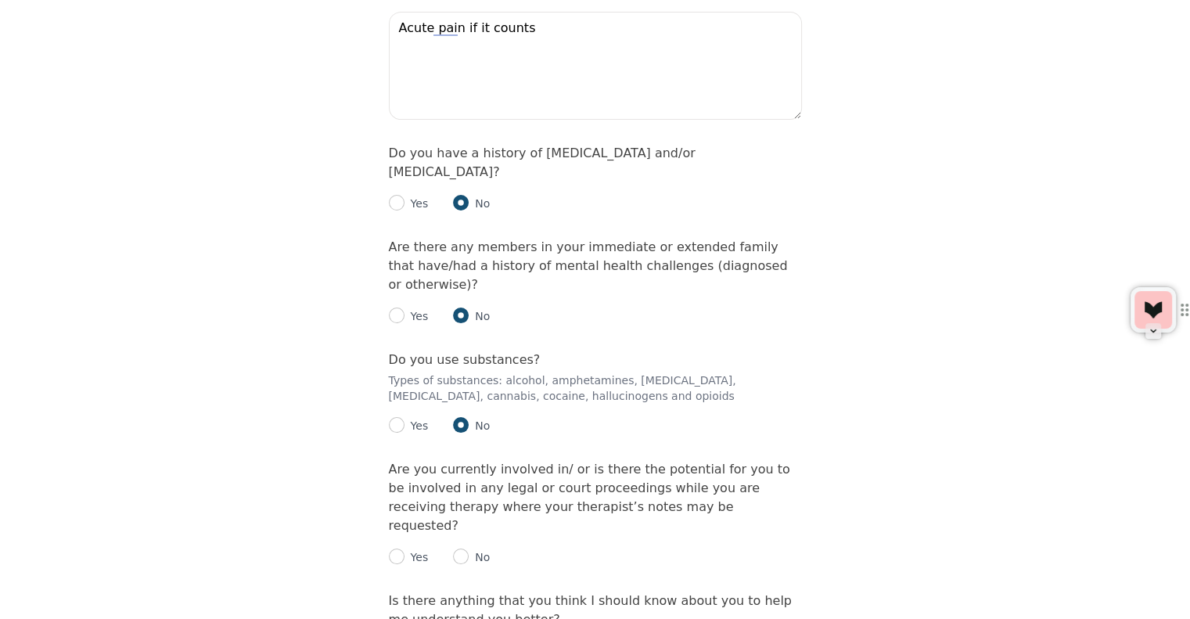
scroll to position [2153, 0]
click at [461, 547] on input "radio" at bounding box center [461, 555] width 16 height 16
radio input "true"
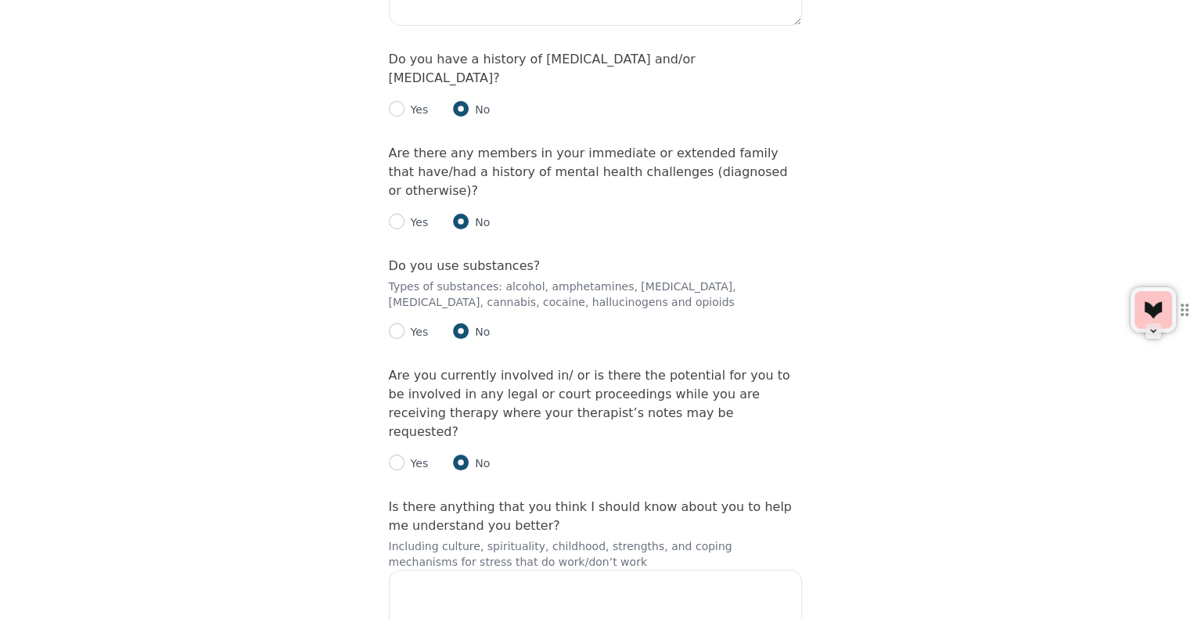
scroll to position [2246, 0]
click at [516, 568] on textarea at bounding box center [595, 622] width 413 height 108
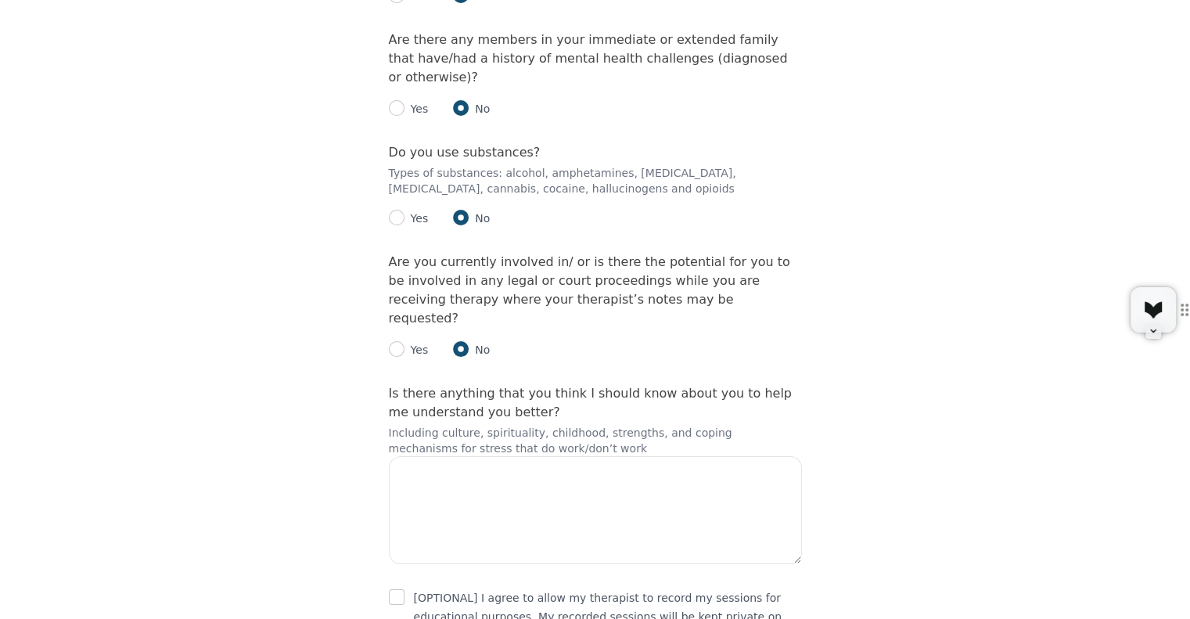
click at [390, 589] on input "checkbox" at bounding box center [397, 597] width 16 height 16
checkbox input "true"
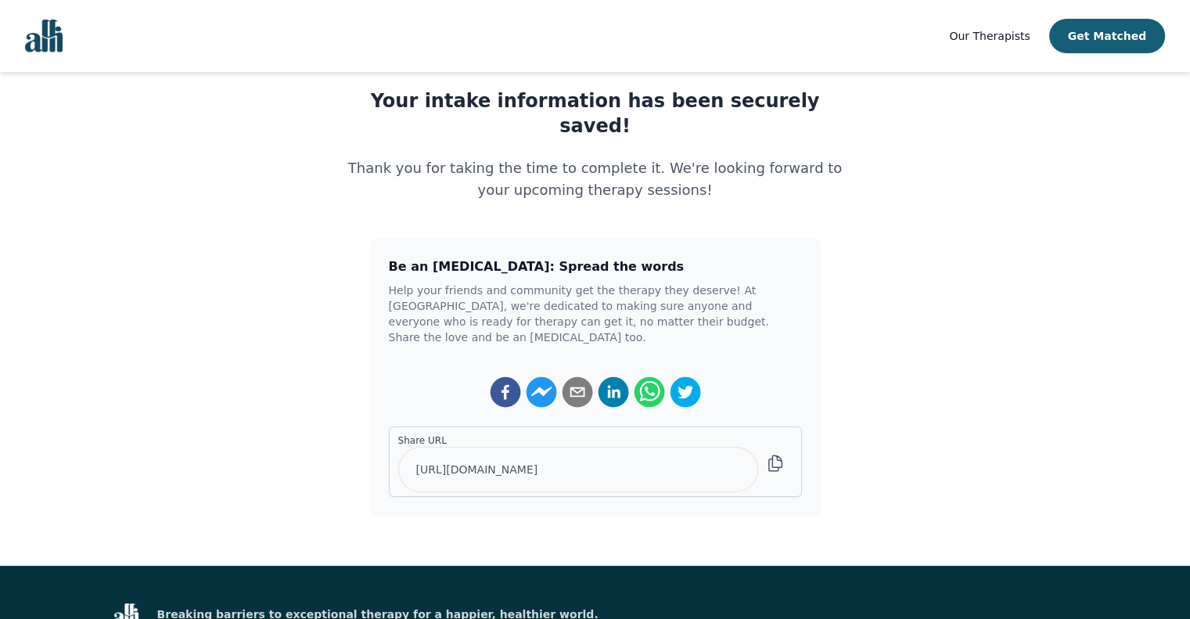
scroll to position [211, 0]
